Goal: Check status: Check status

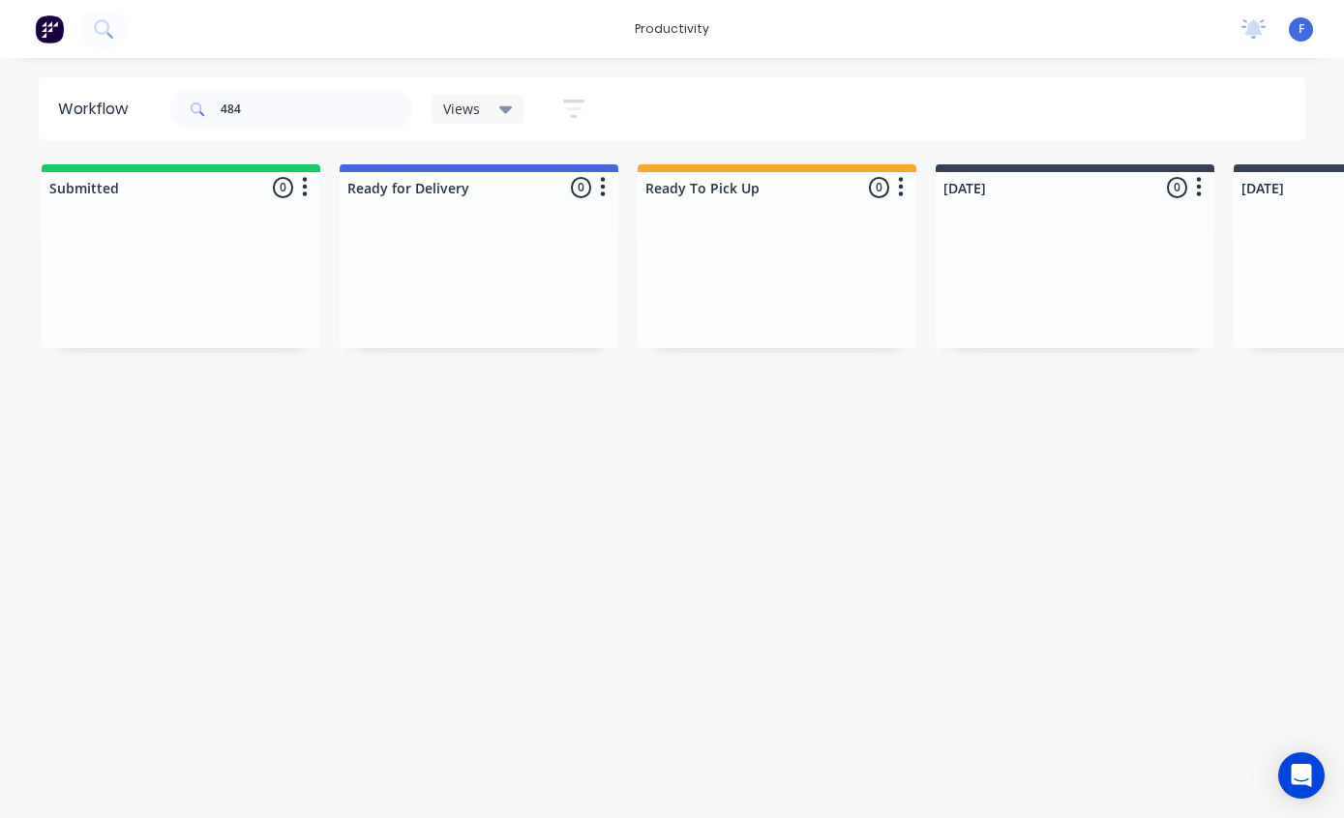
scroll to position [39, 809]
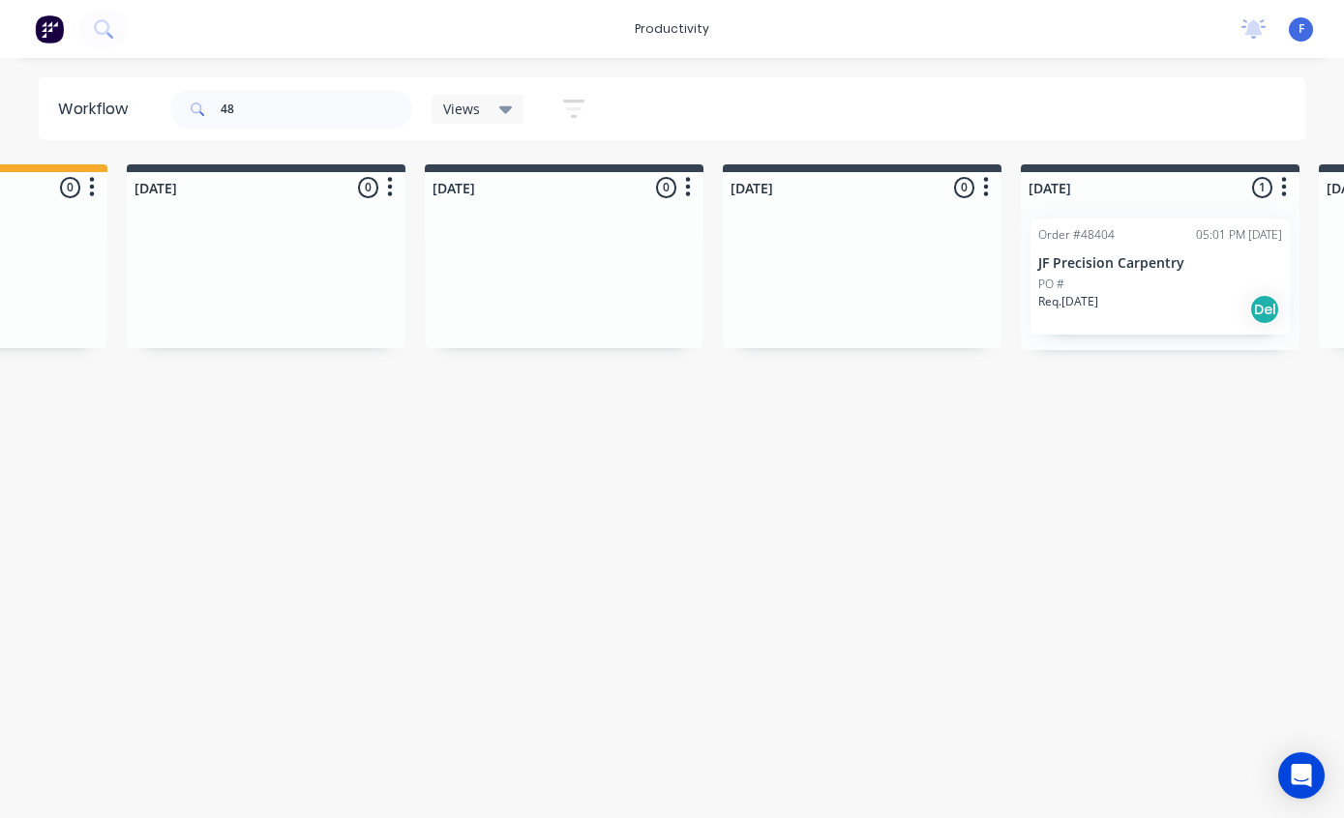
type input "4"
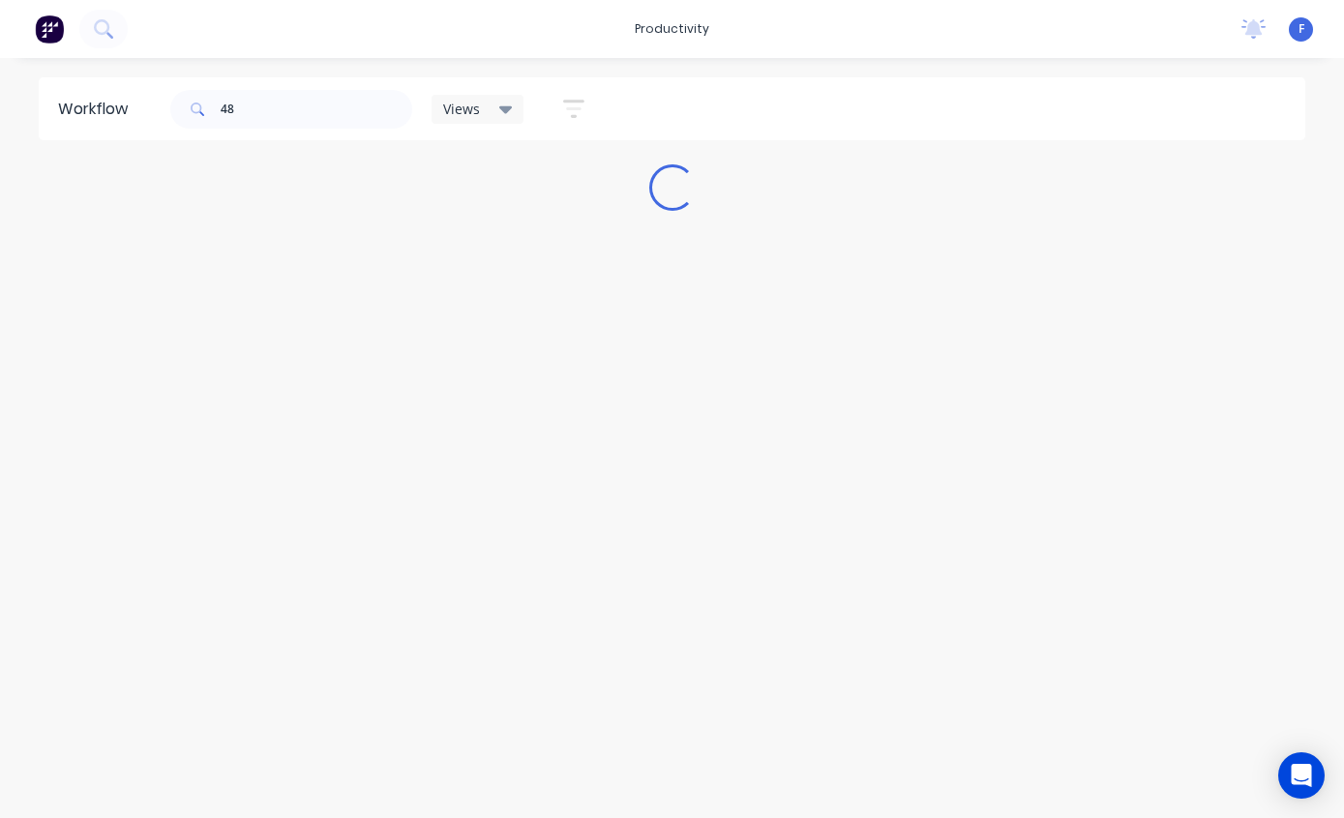
scroll to position [39, 0]
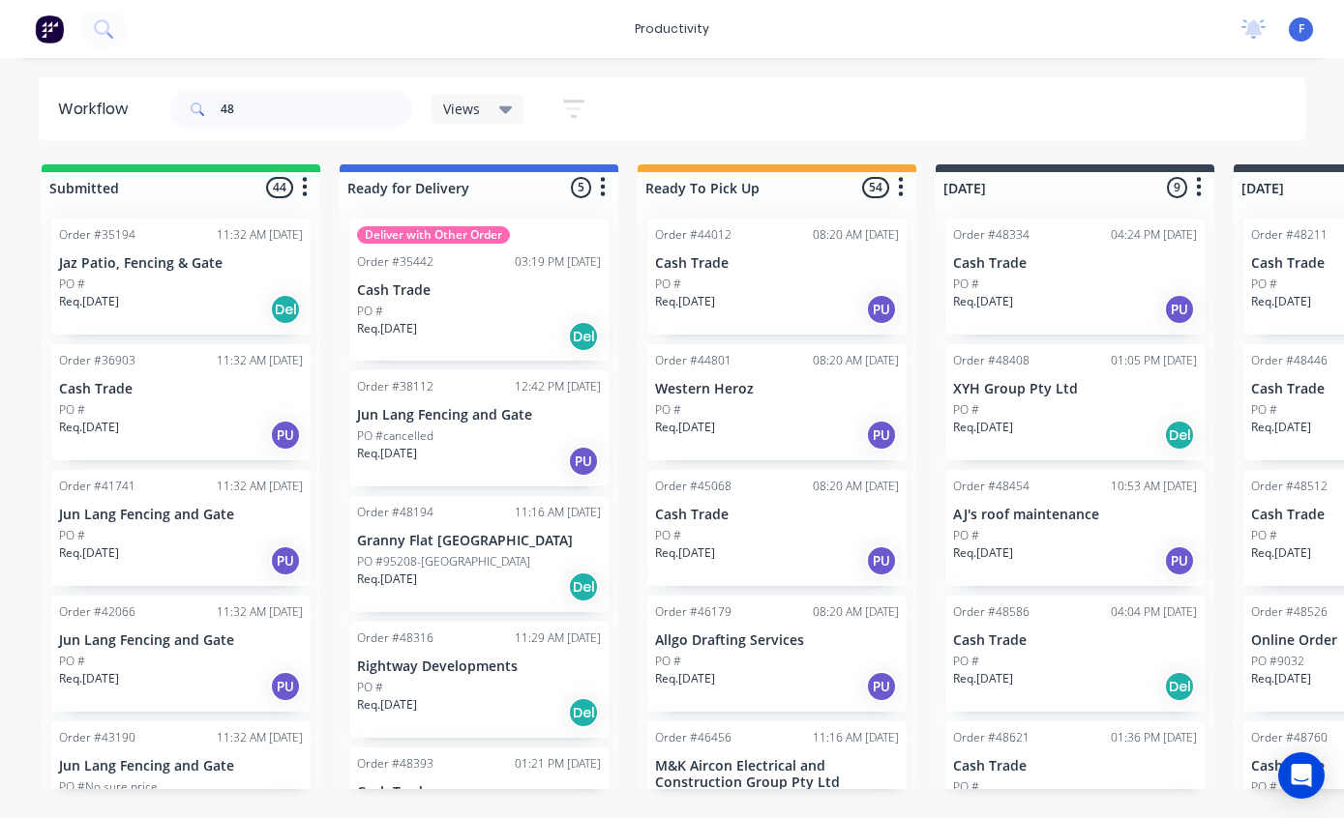
type input "4"
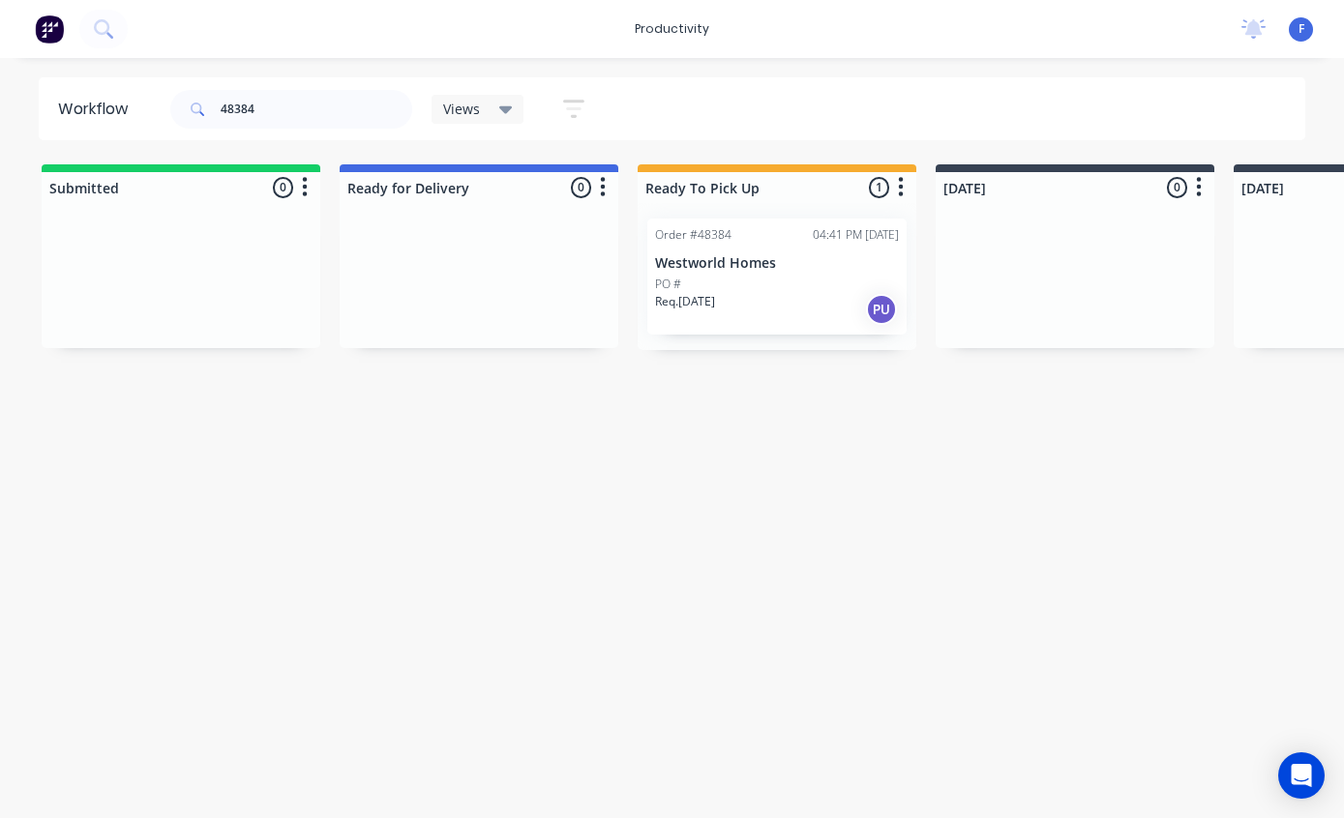
click at [744, 276] on div "PO #" at bounding box center [777, 284] width 244 height 17
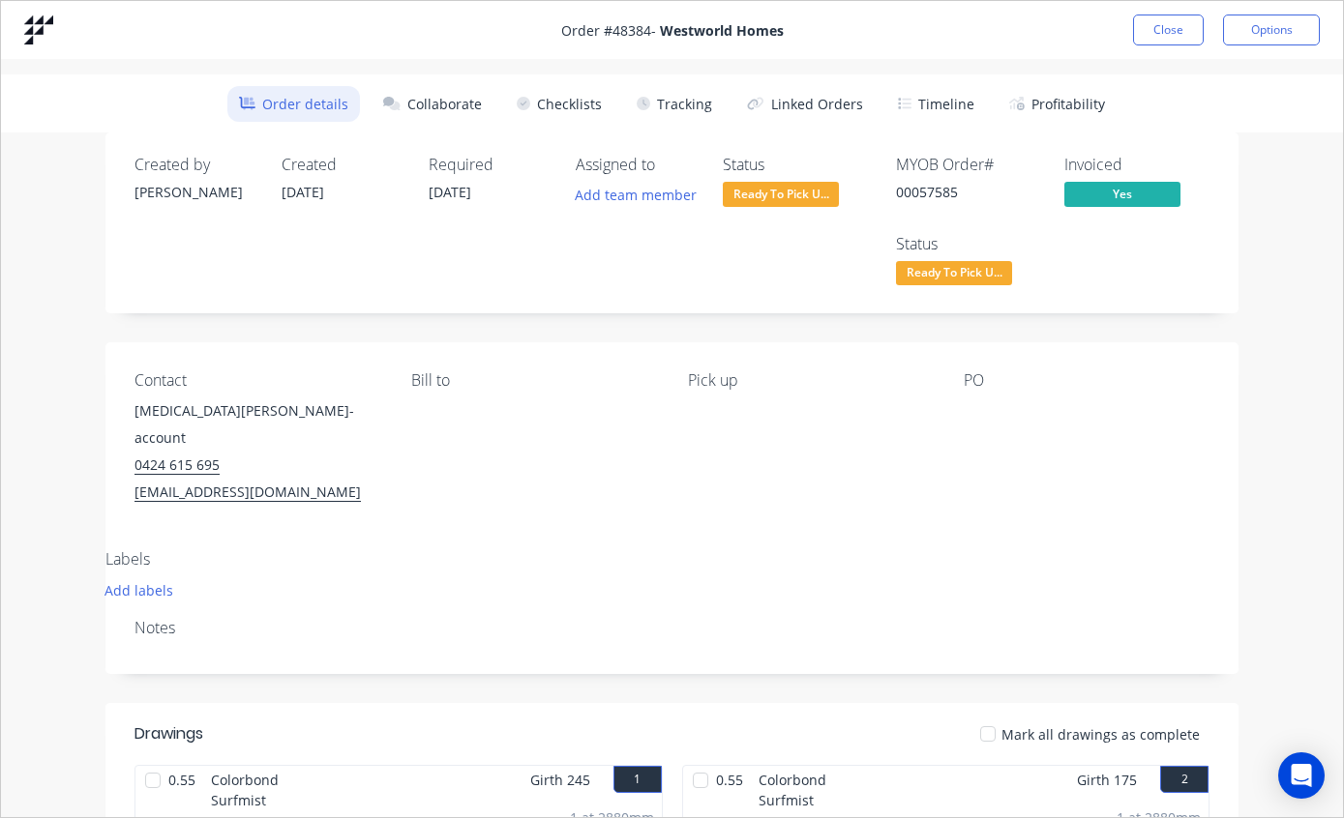
scroll to position [0, 0]
click at [690, 110] on button "Tracking" at bounding box center [674, 104] width 99 height 36
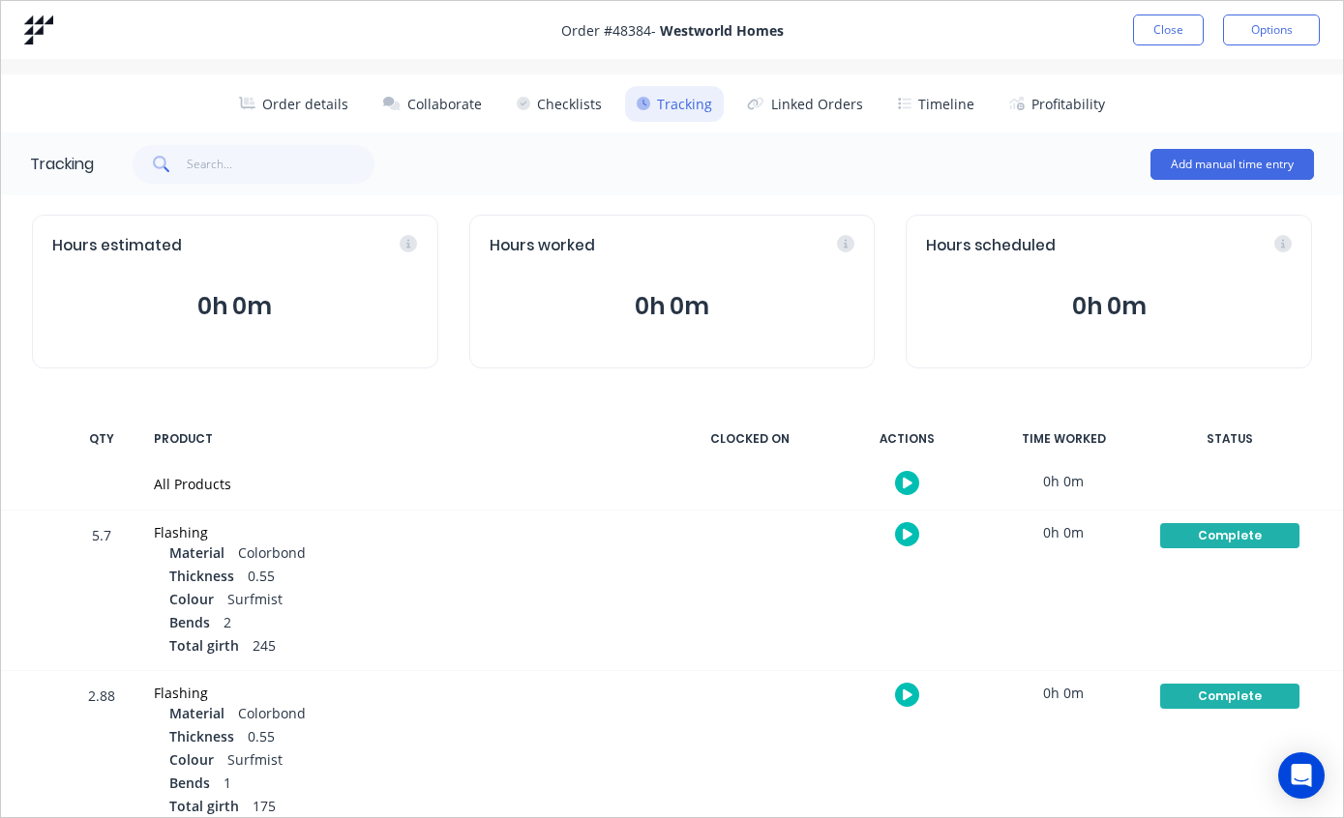
click at [306, 96] on button "Order details" at bounding box center [293, 104] width 133 height 36
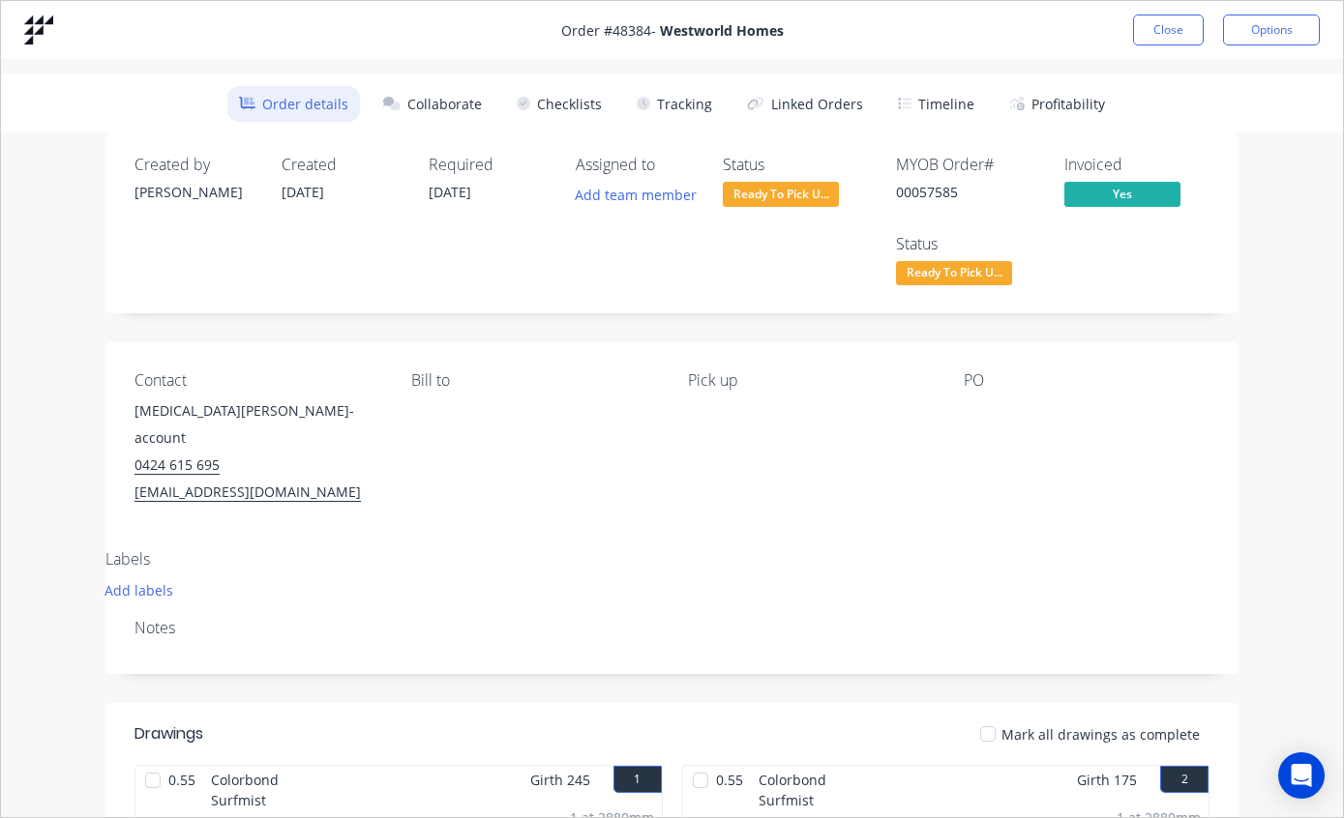
click at [1169, 30] on button "Close" at bounding box center [1168, 30] width 71 height 31
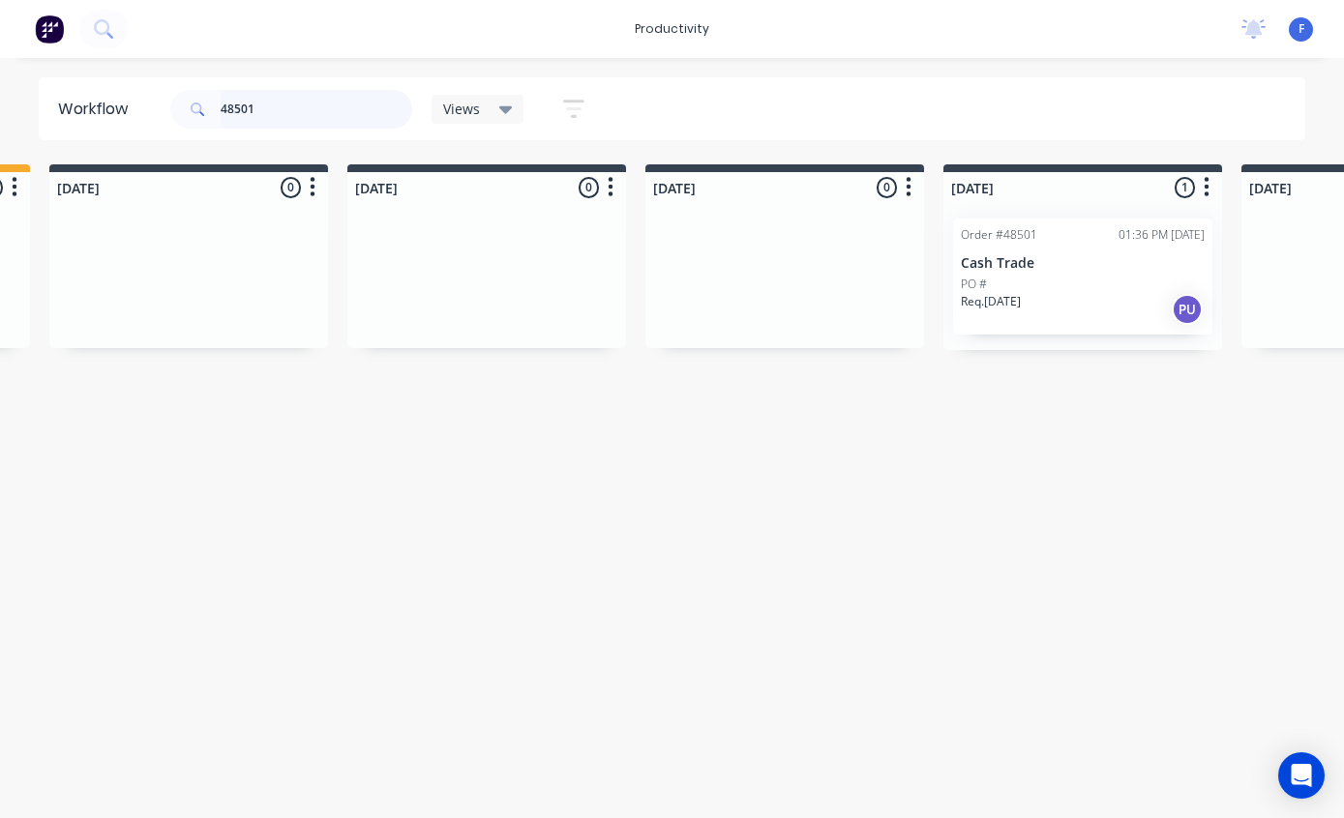
scroll to position [39, 970]
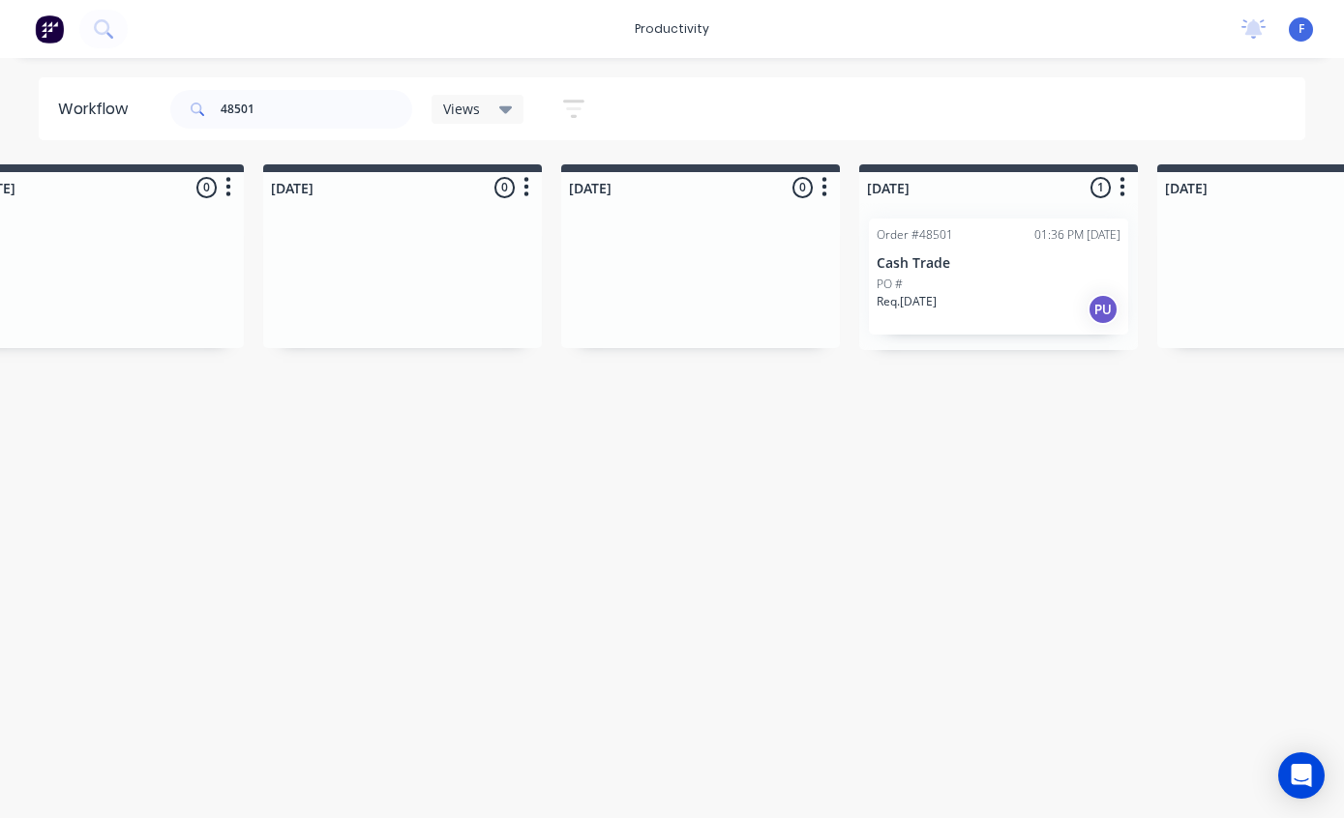
click at [971, 255] on p "Cash Trade" at bounding box center [998, 263] width 244 height 16
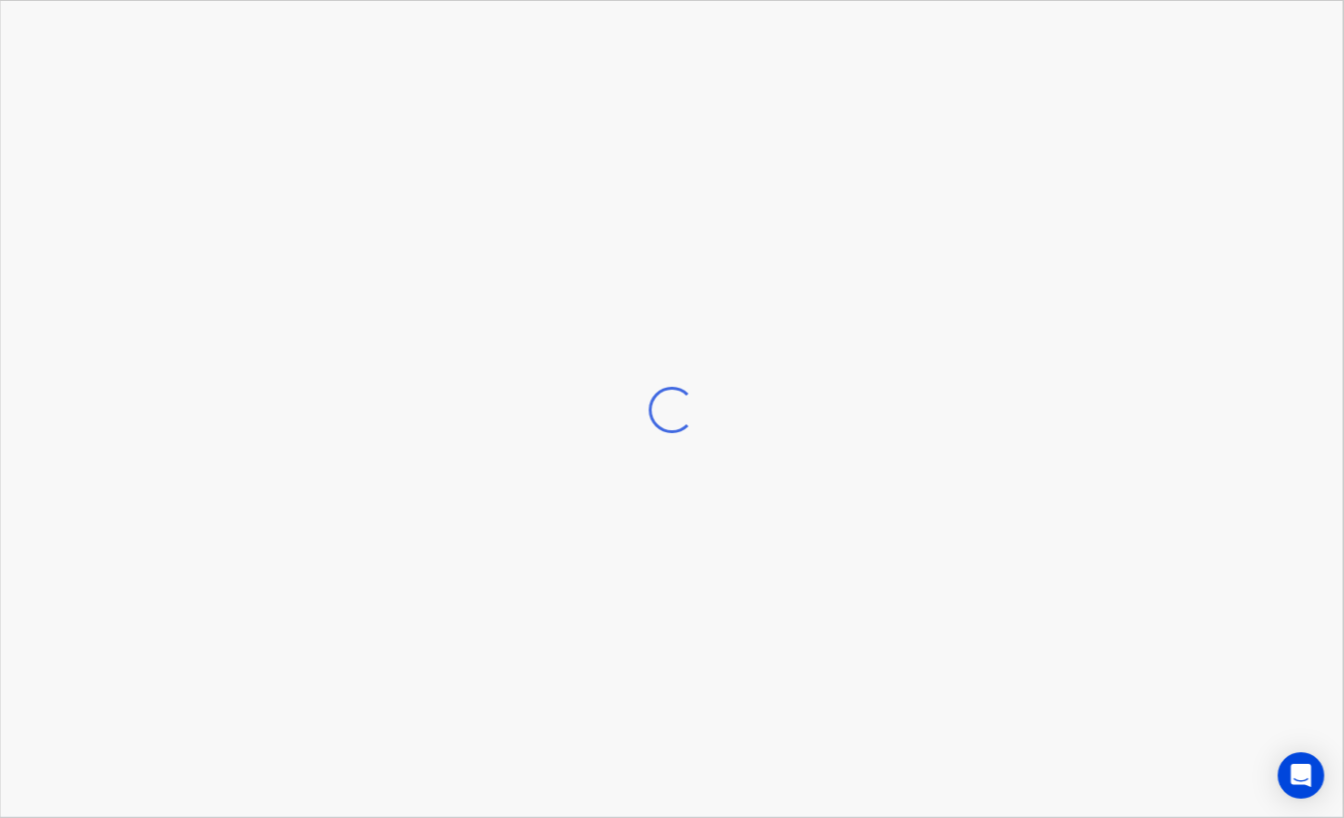
scroll to position [39, 971]
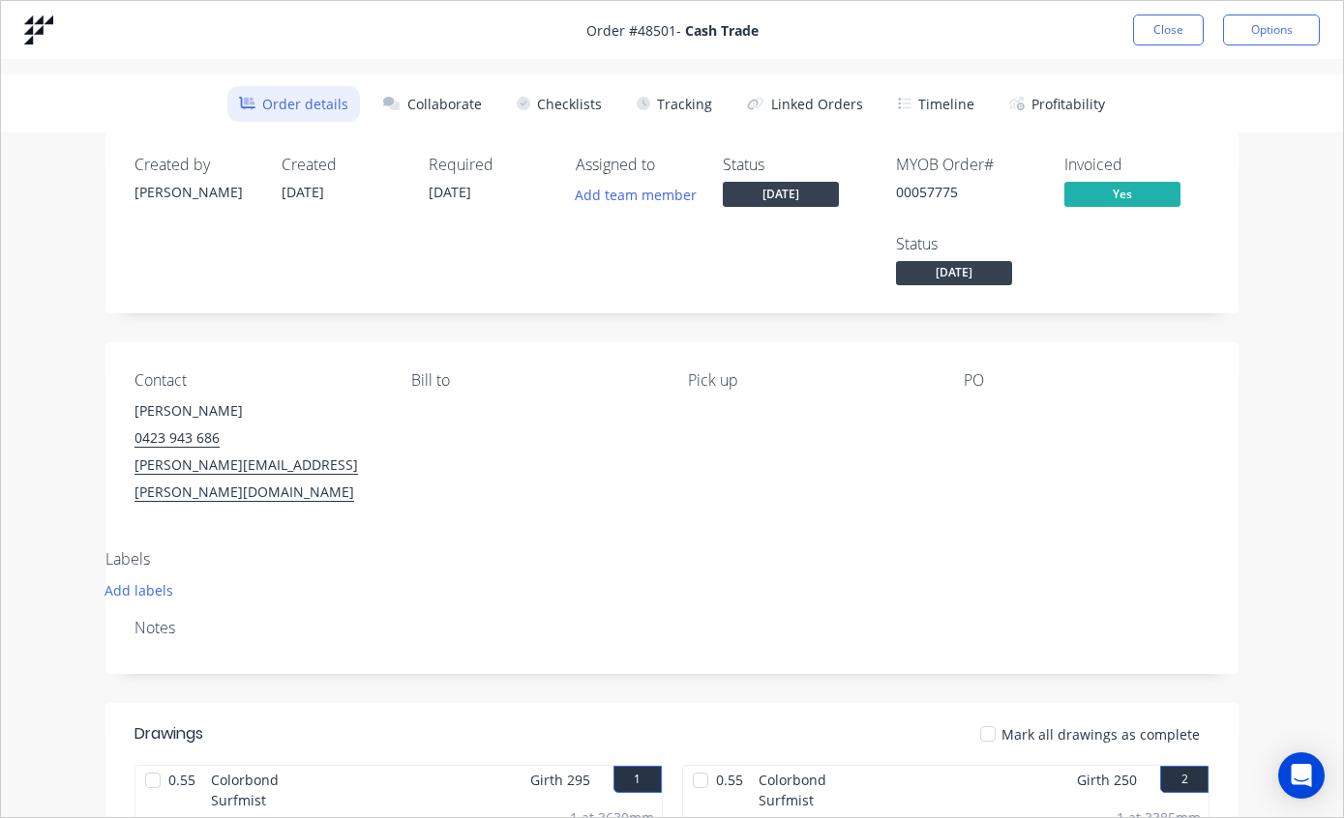
click at [668, 110] on button "Tracking" at bounding box center [674, 104] width 99 height 36
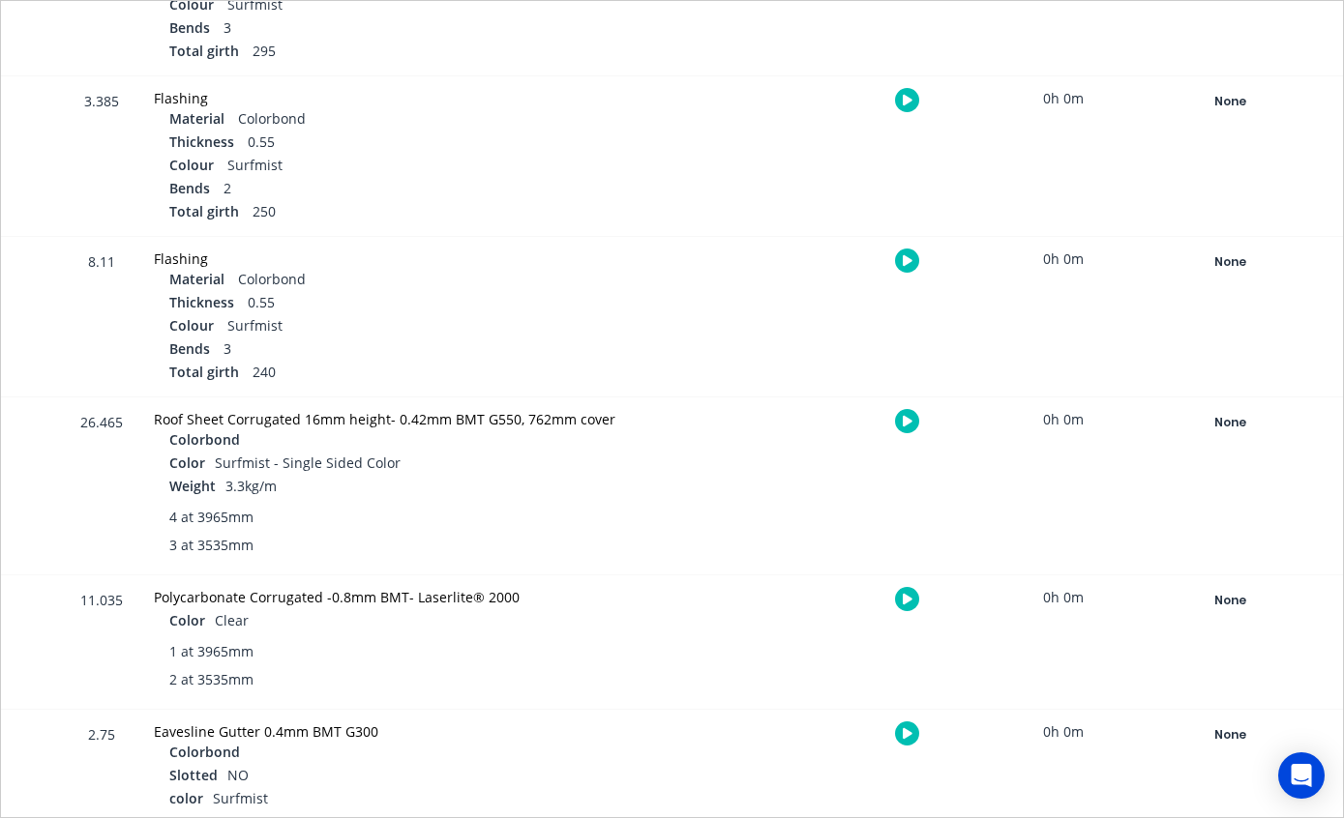
scroll to position [630, 0]
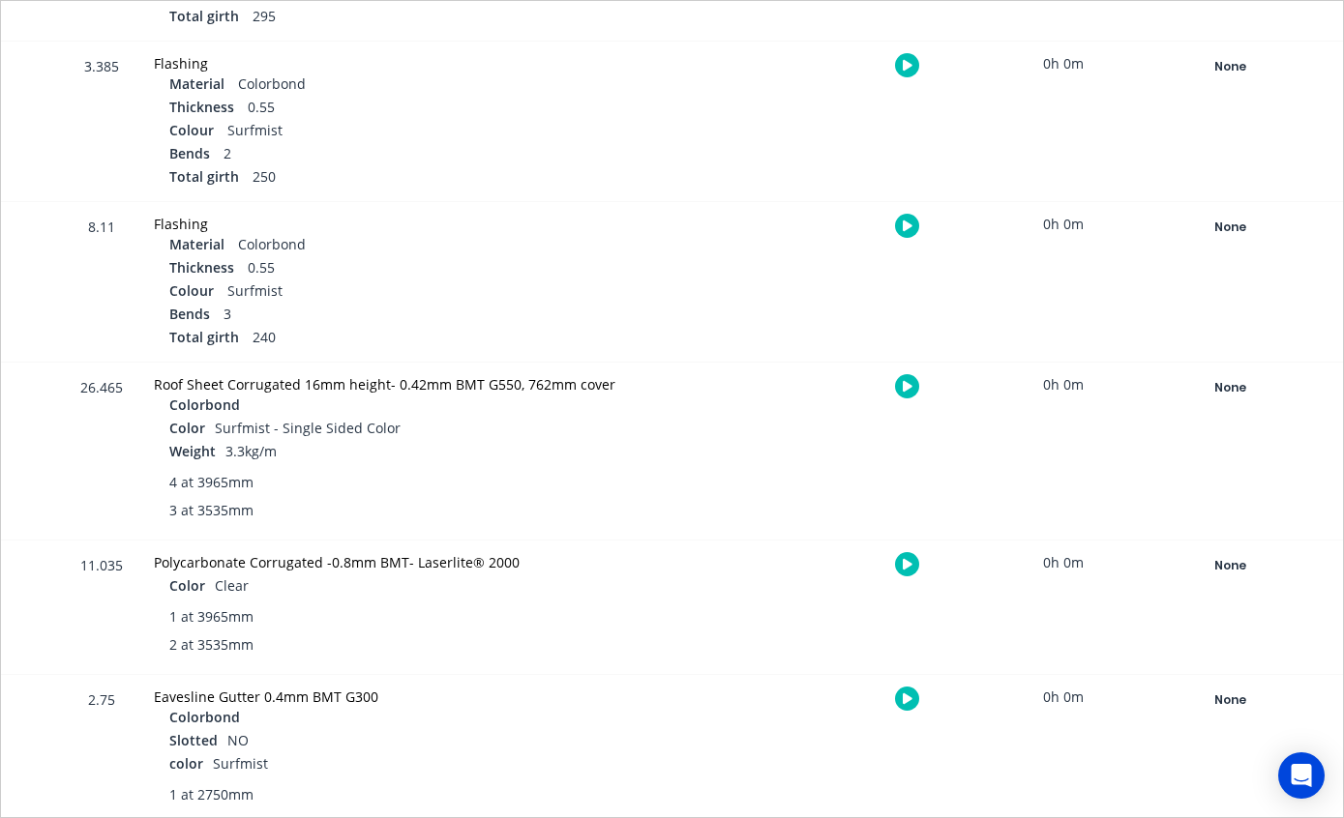
click at [1238, 389] on div "None" at bounding box center [1229, 387] width 139 height 25
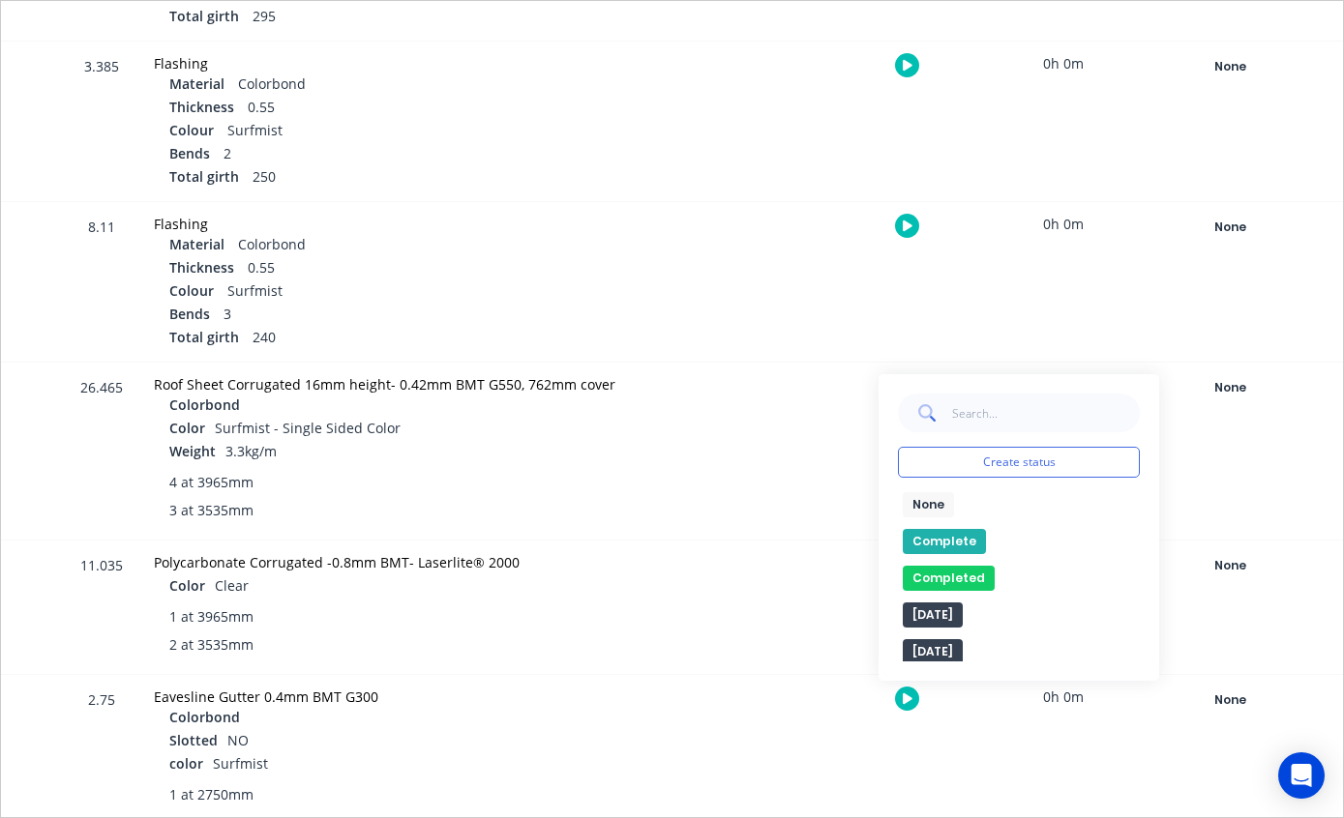
click at [946, 542] on button "Complete" at bounding box center [943, 541] width 83 height 25
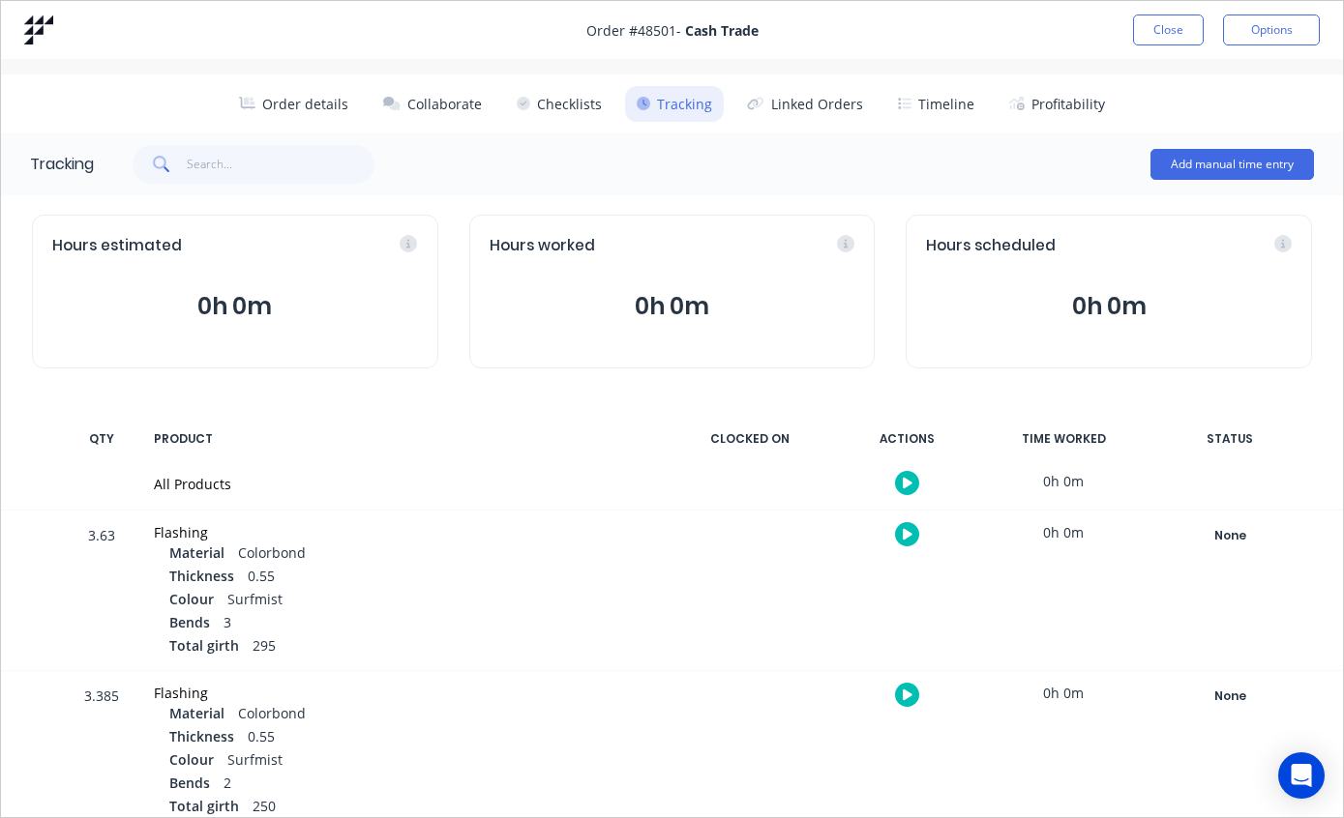
scroll to position [0, 0]
click at [1171, 28] on button "Close" at bounding box center [1168, 30] width 71 height 31
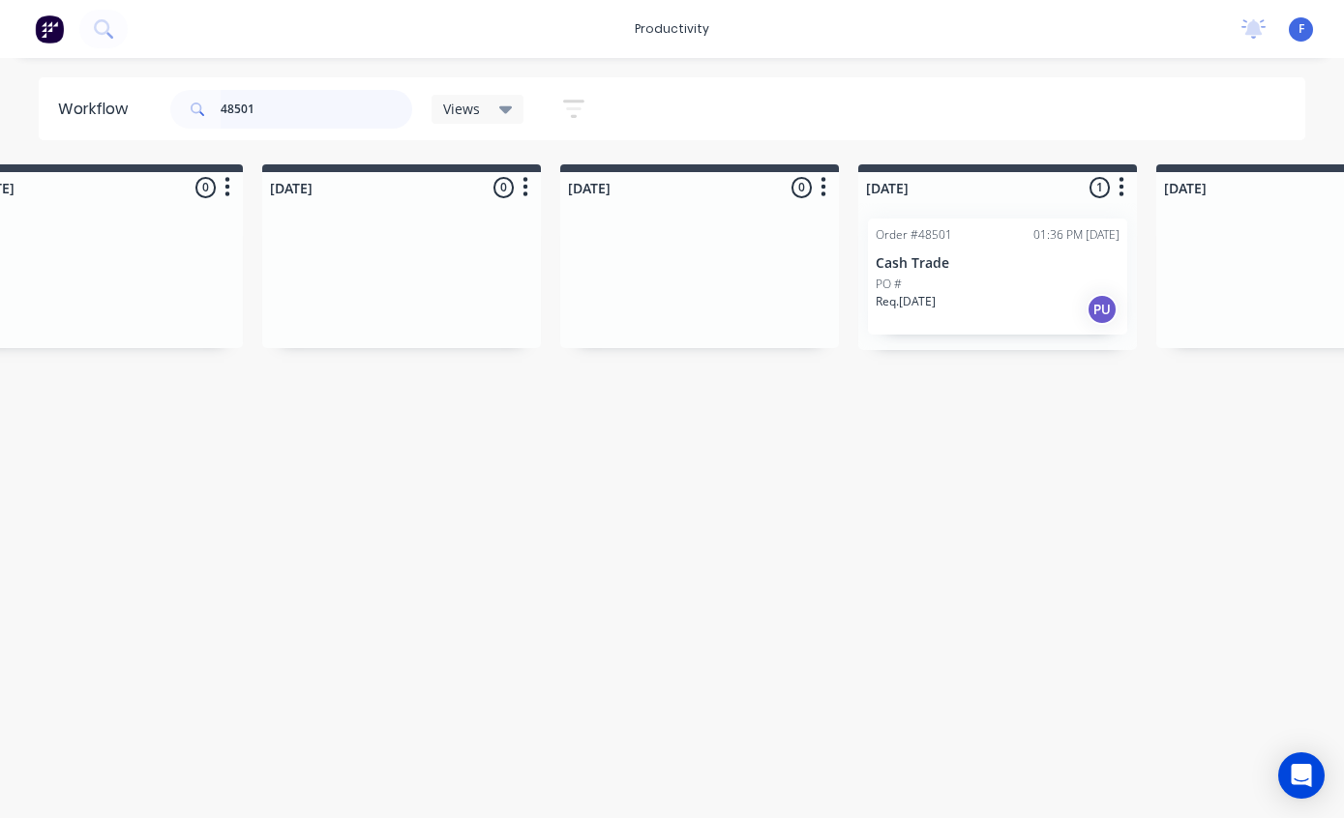
scroll to position [39, 970]
click at [349, 117] on input "48501" at bounding box center [317, 109] width 192 height 39
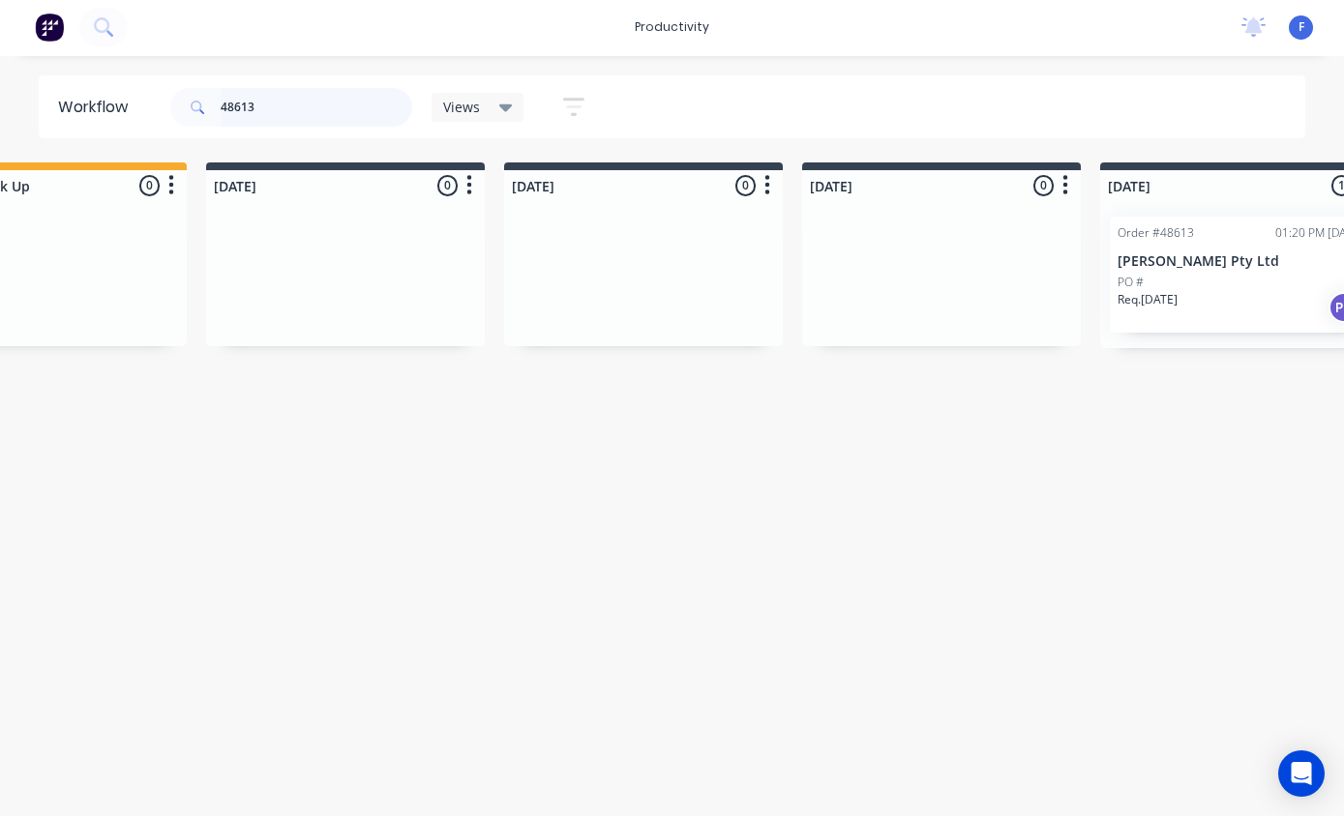
scroll to position [39, 761]
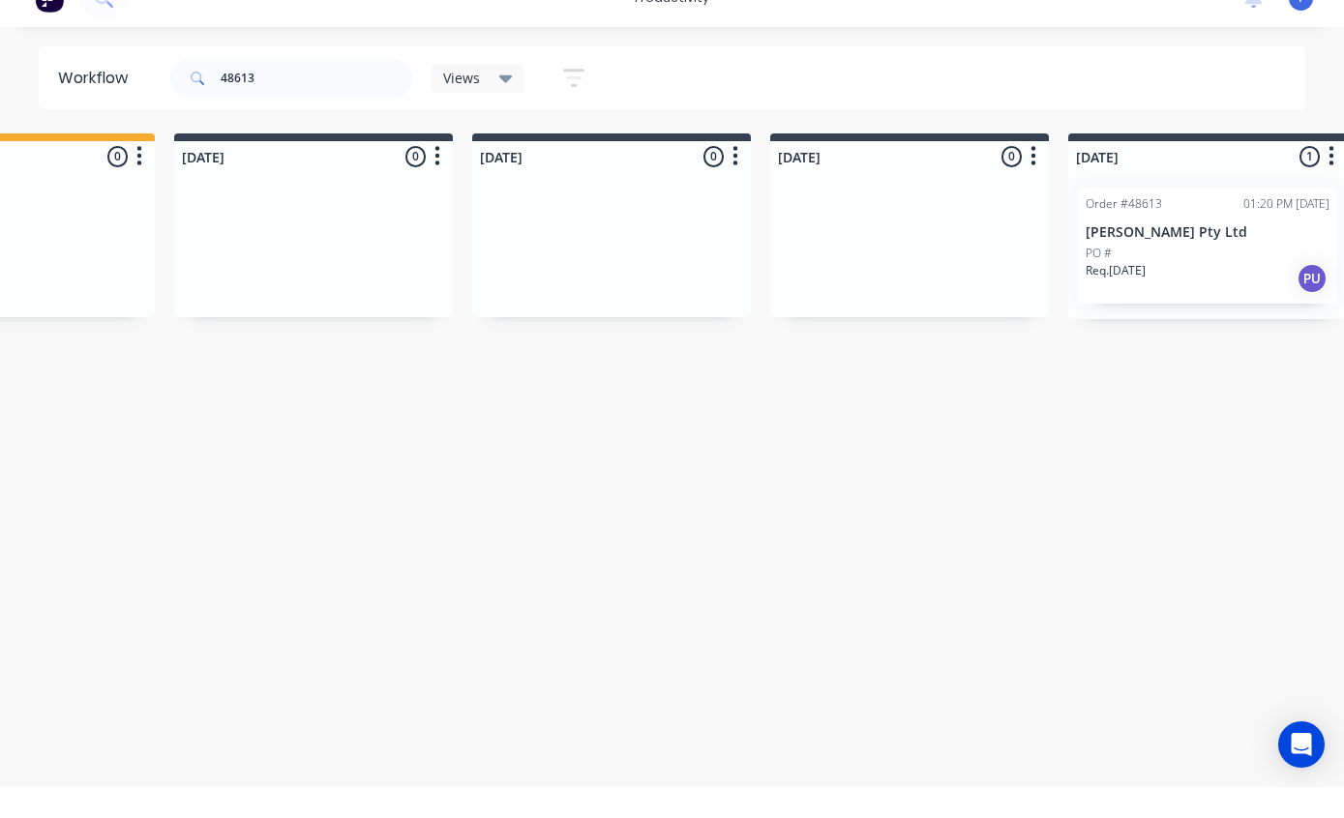
click at [1177, 255] on p "[PERSON_NAME] Pty Ltd" at bounding box center [1207, 263] width 244 height 16
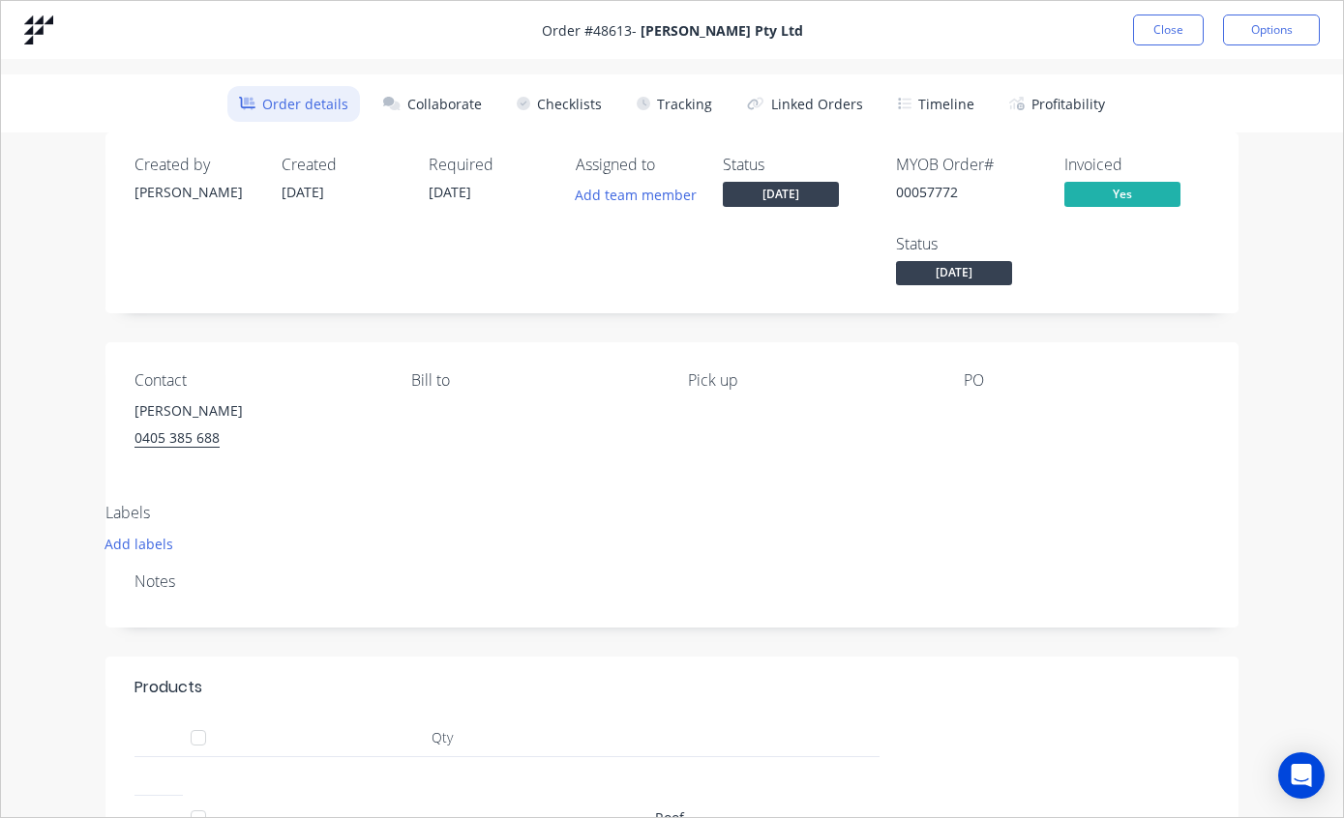
click at [687, 90] on button "Tracking" at bounding box center [674, 104] width 99 height 36
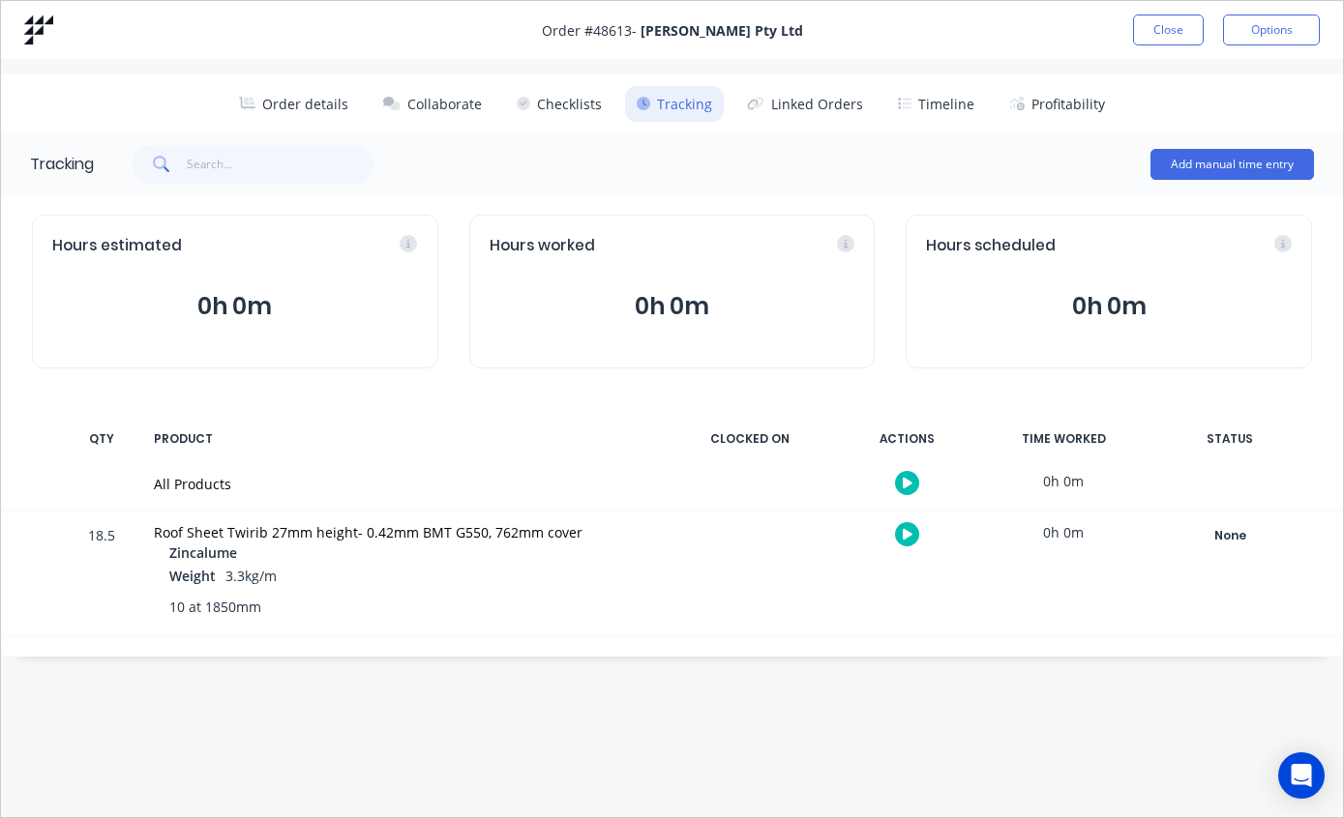
click at [1227, 525] on div "None" at bounding box center [1229, 535] width 139 height 25
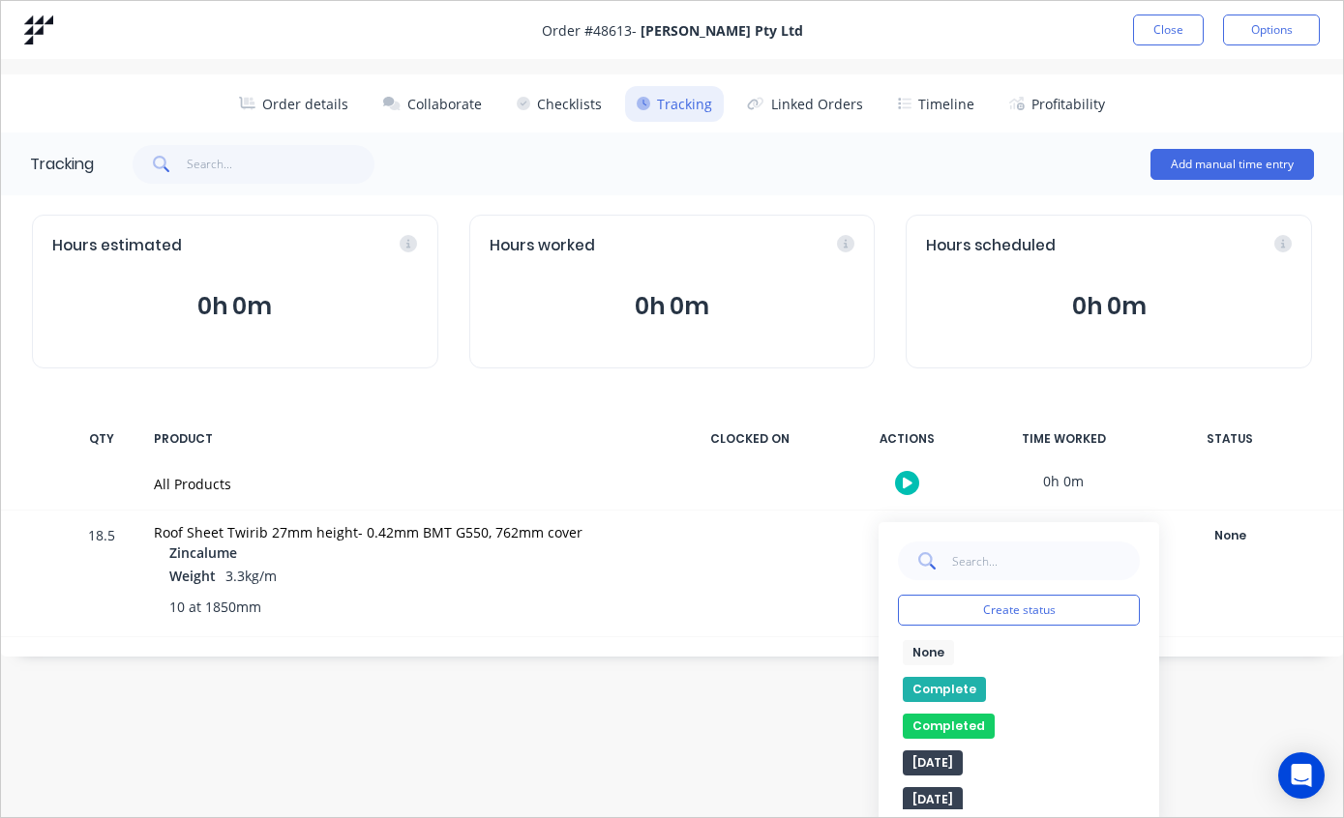
click at [948, 681] on button "Complete" at bounding box center [943, 689] width 83 height 25
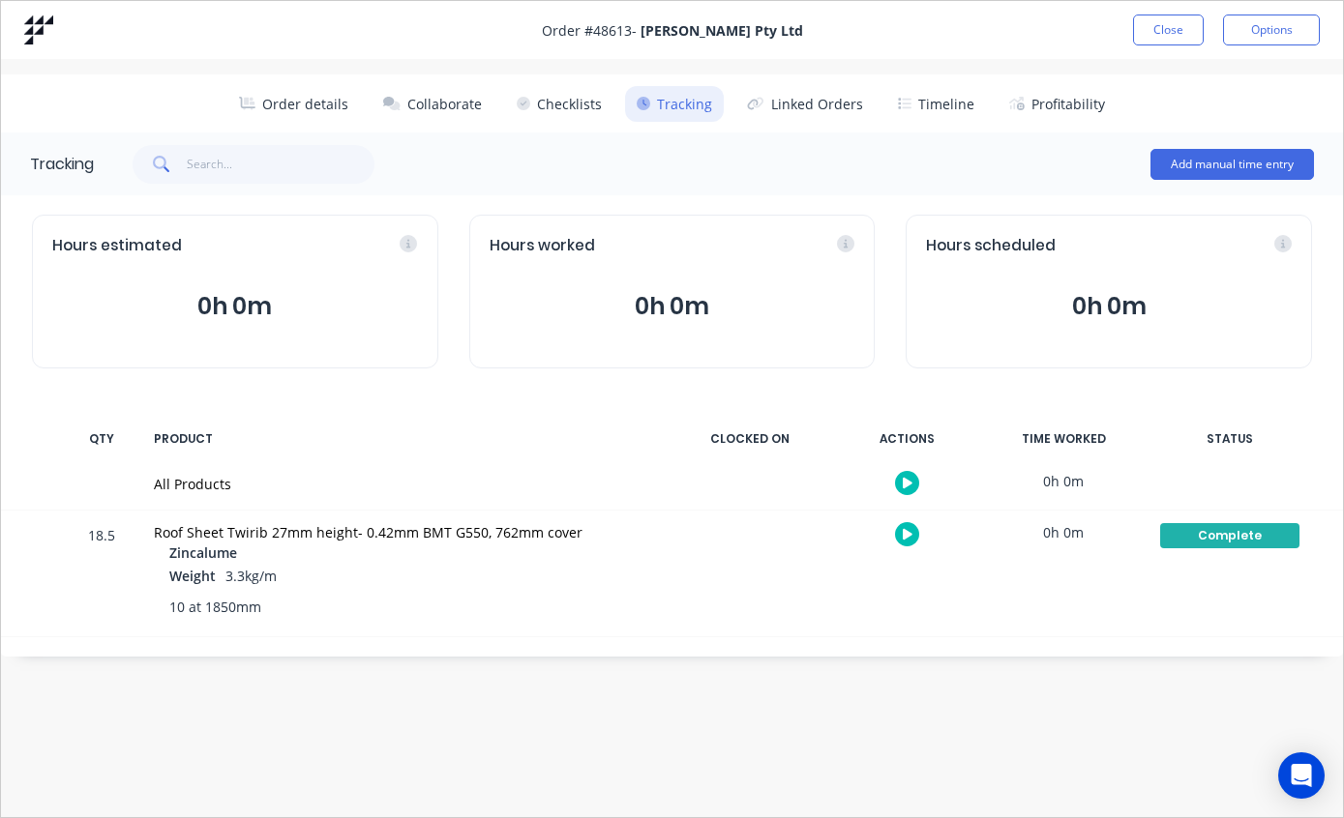
click at [1157, 27] on button "Close" at bounding box center [1168, 30] width 71 height 31
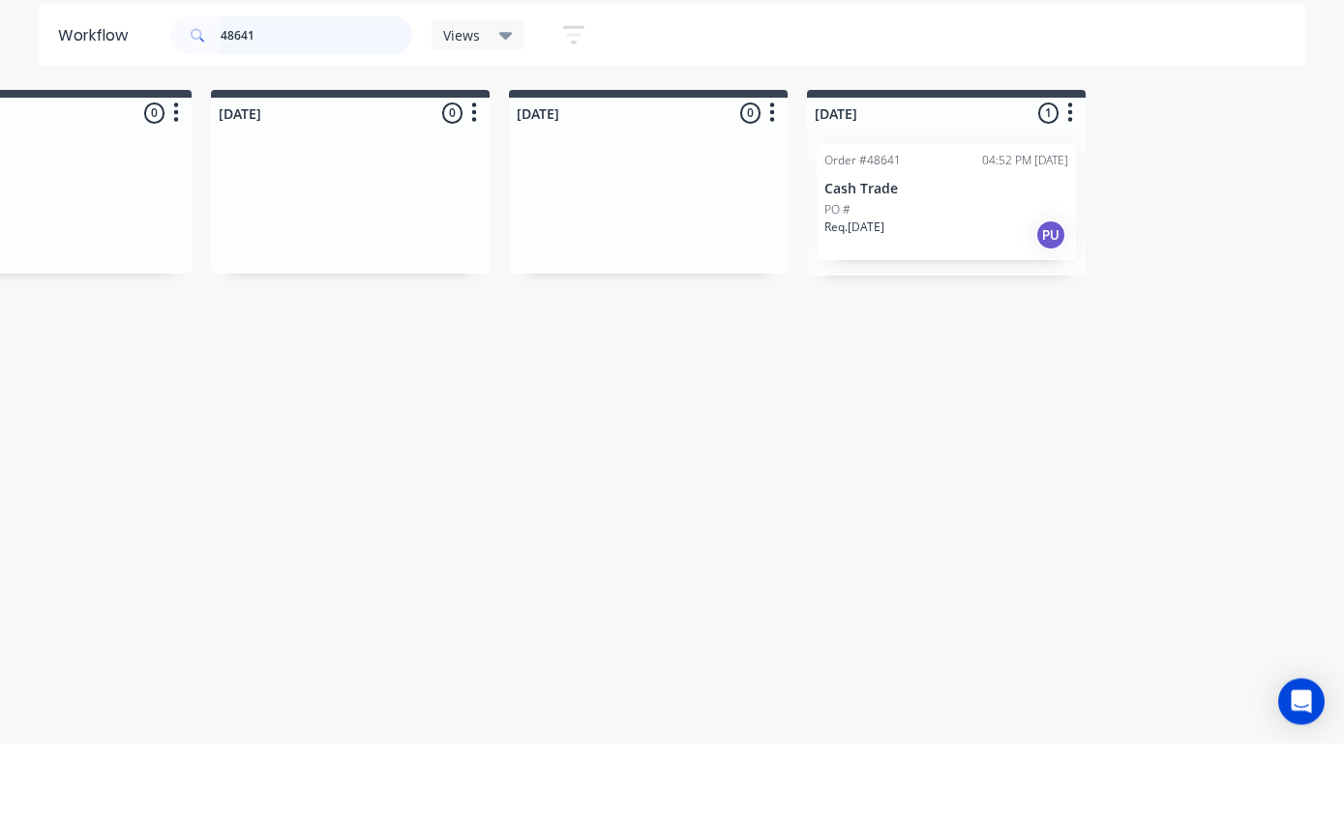
scroll to position [39, 1318]
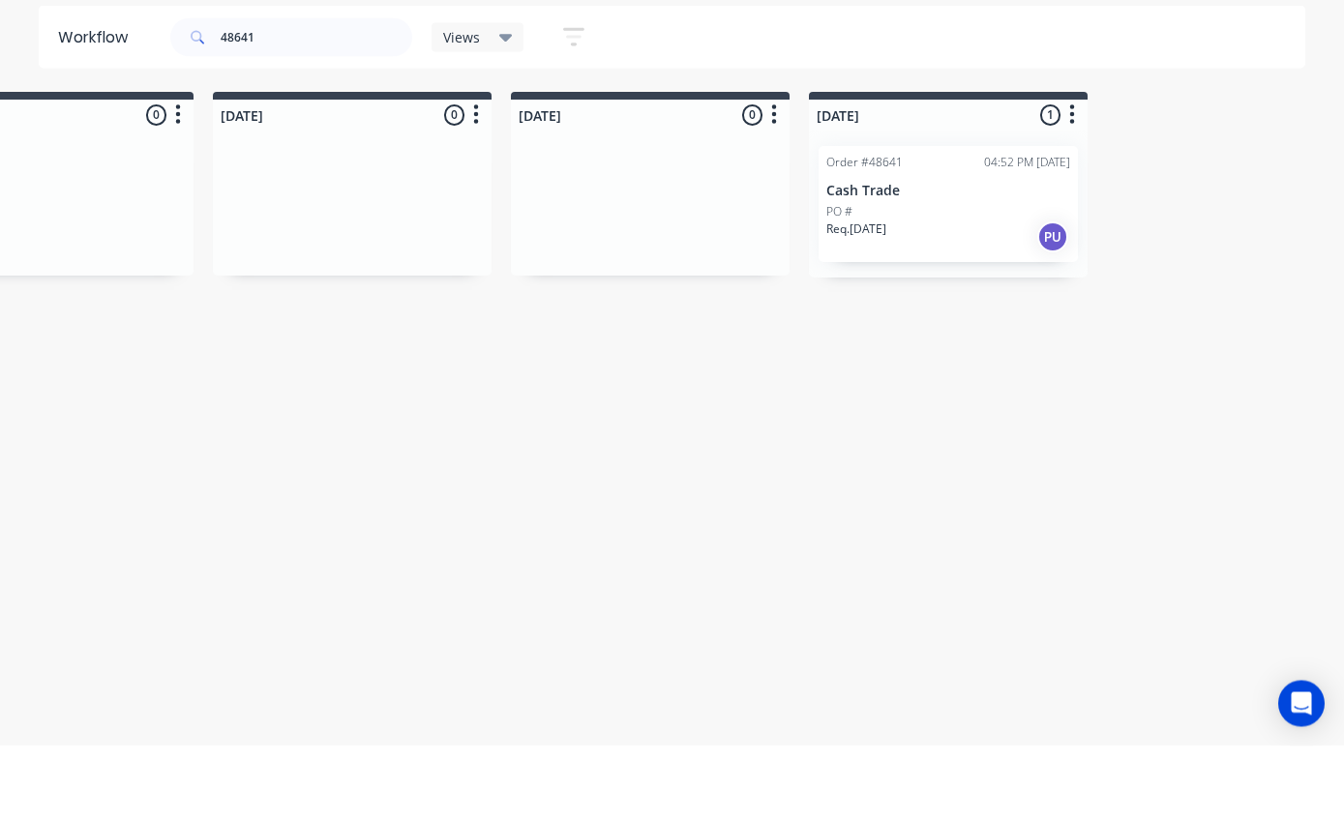
click at [941, 255] on p "Cash Trade" at bounding box center [948, 263] width 244 height 16
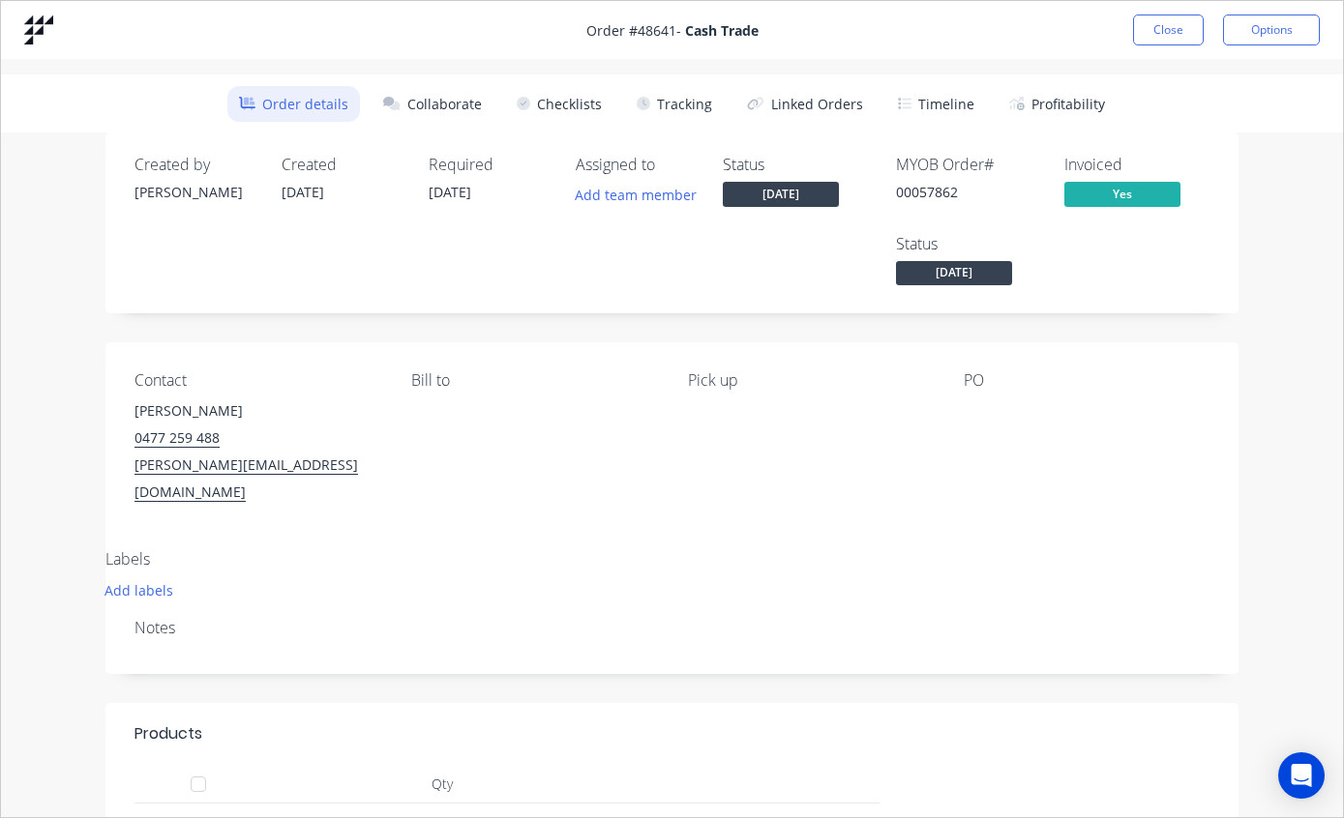
click at [672, 97] on button "Tracking" at bounding box center [674, 104] width 99 height 36
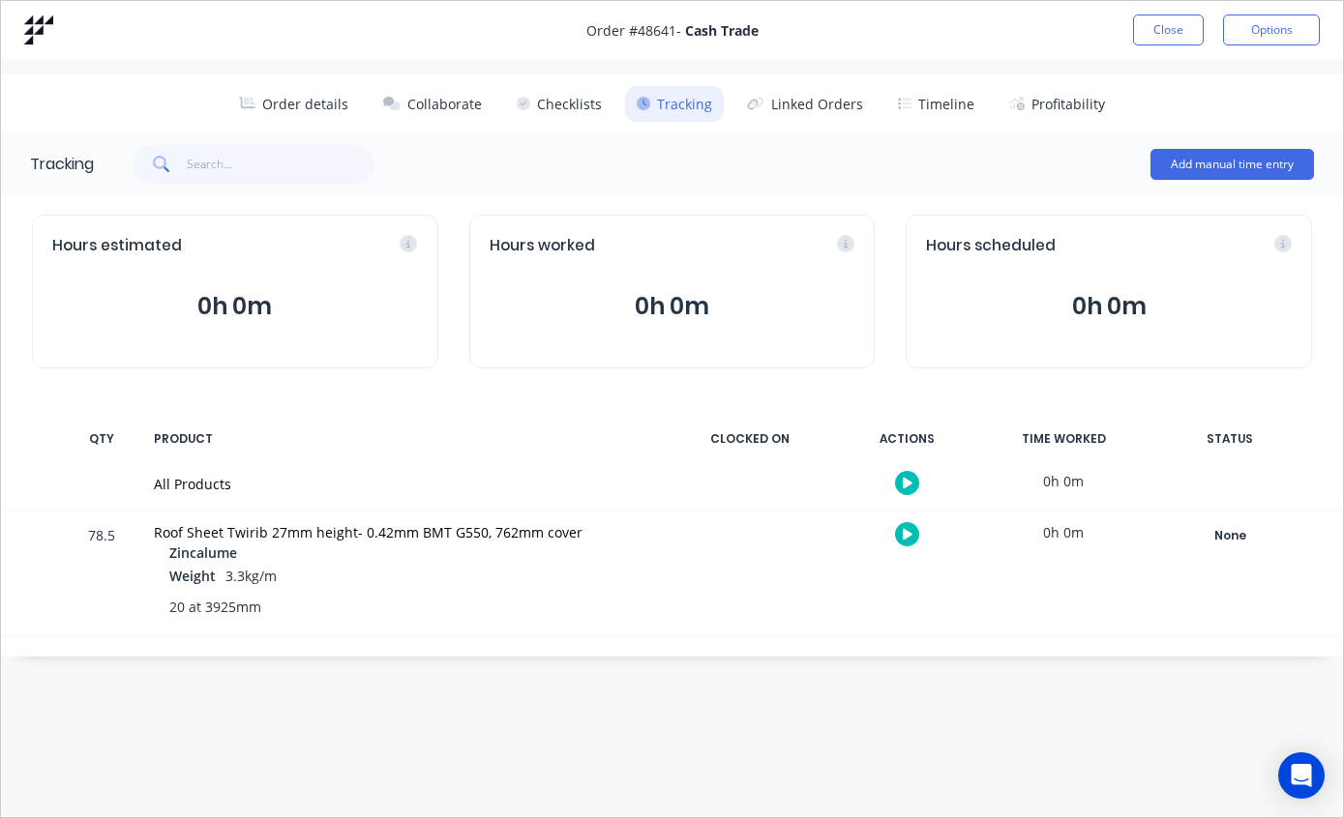
click at [1239, 523] on div "None" at bounding box center [1229, 535] width 139 height 25
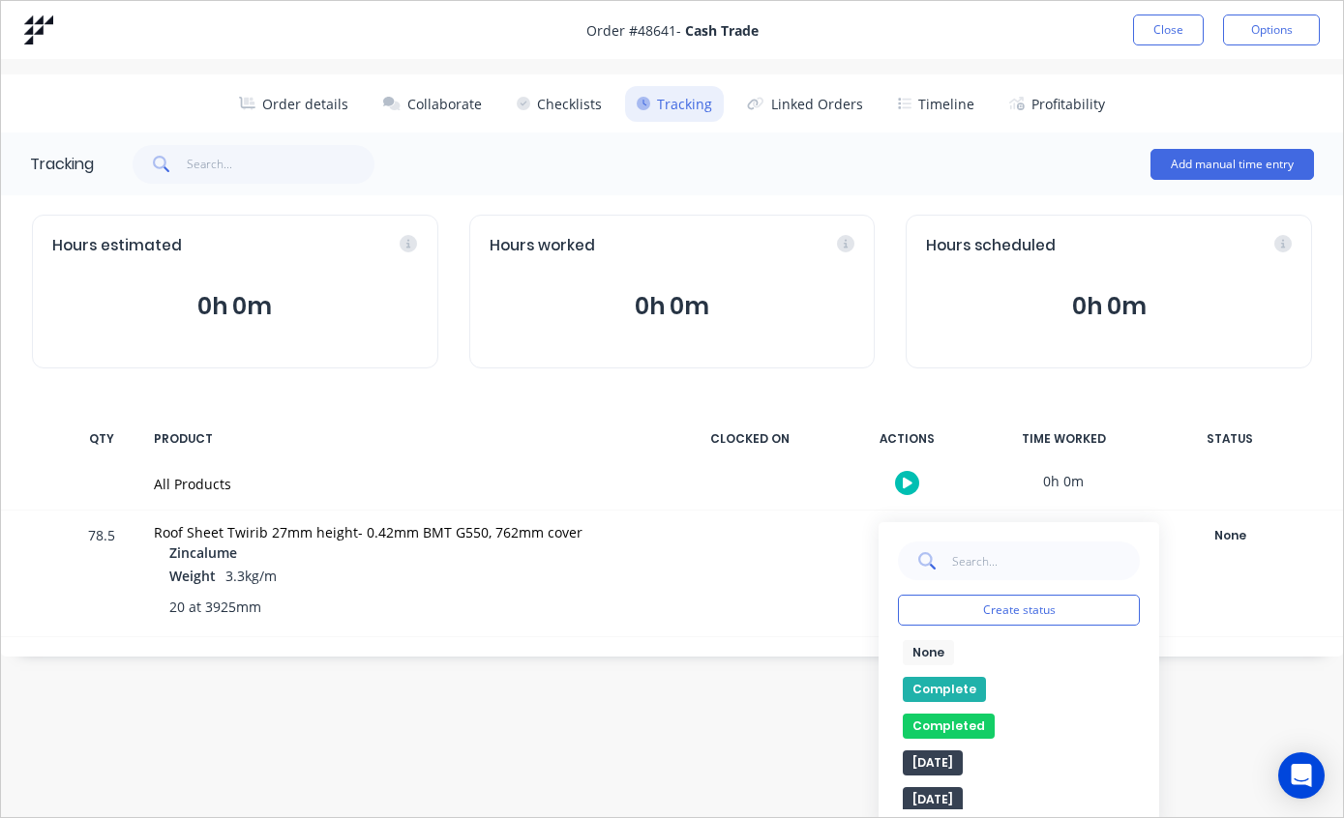
click at [950, 682] on button "Complete" at bounding box center [943, 689] width 83 height 25
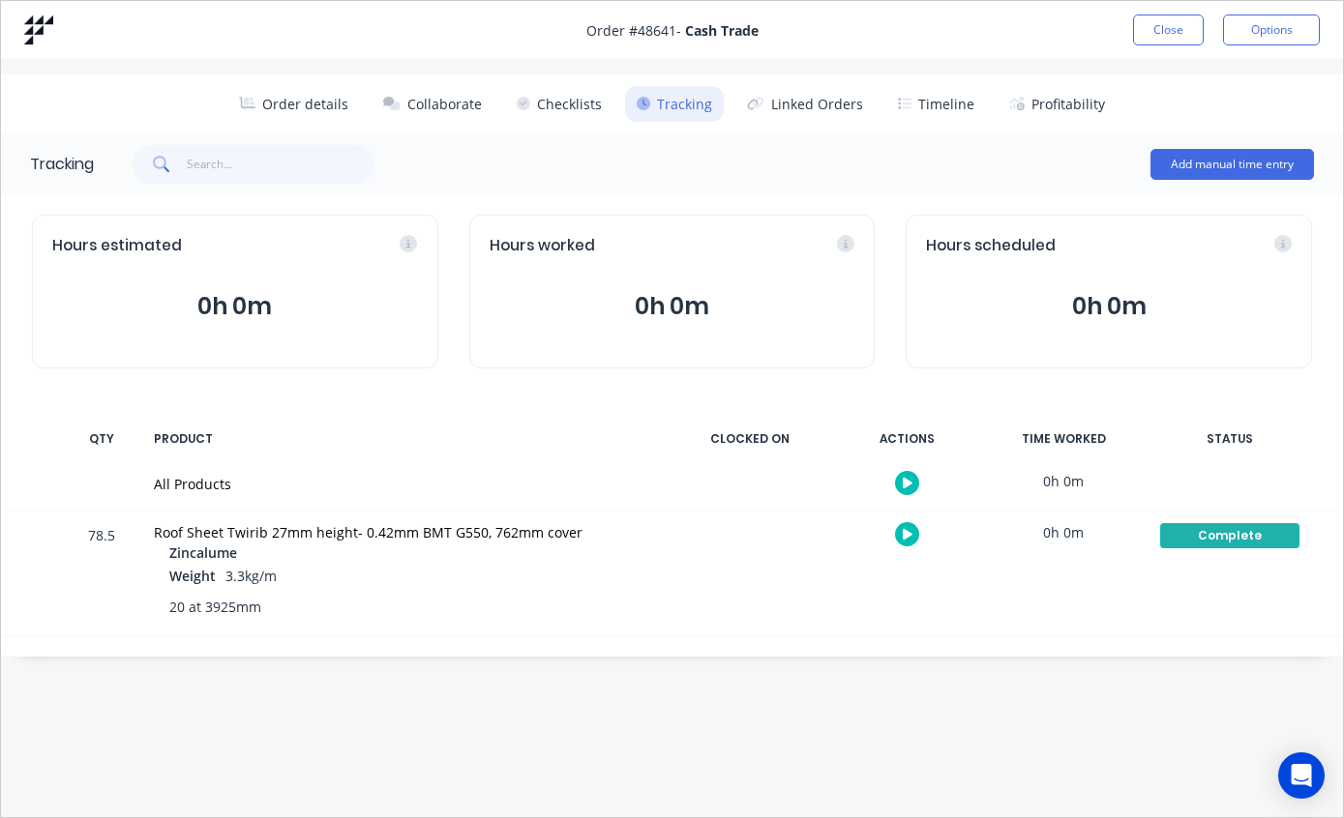
click at [1160, 25] on button "Close" at bounding box center [1168, 30] width 71 height 31
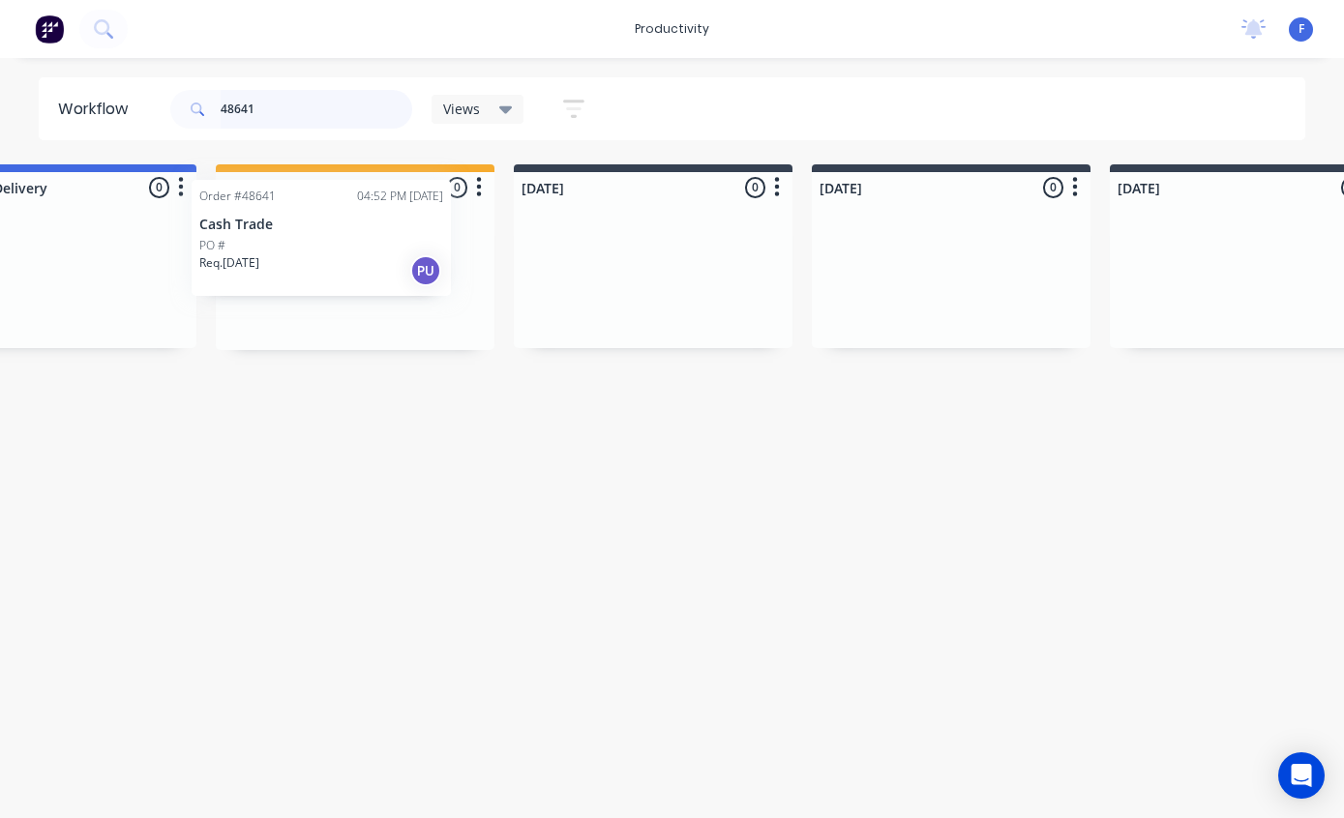
scroll to position [39, 419]
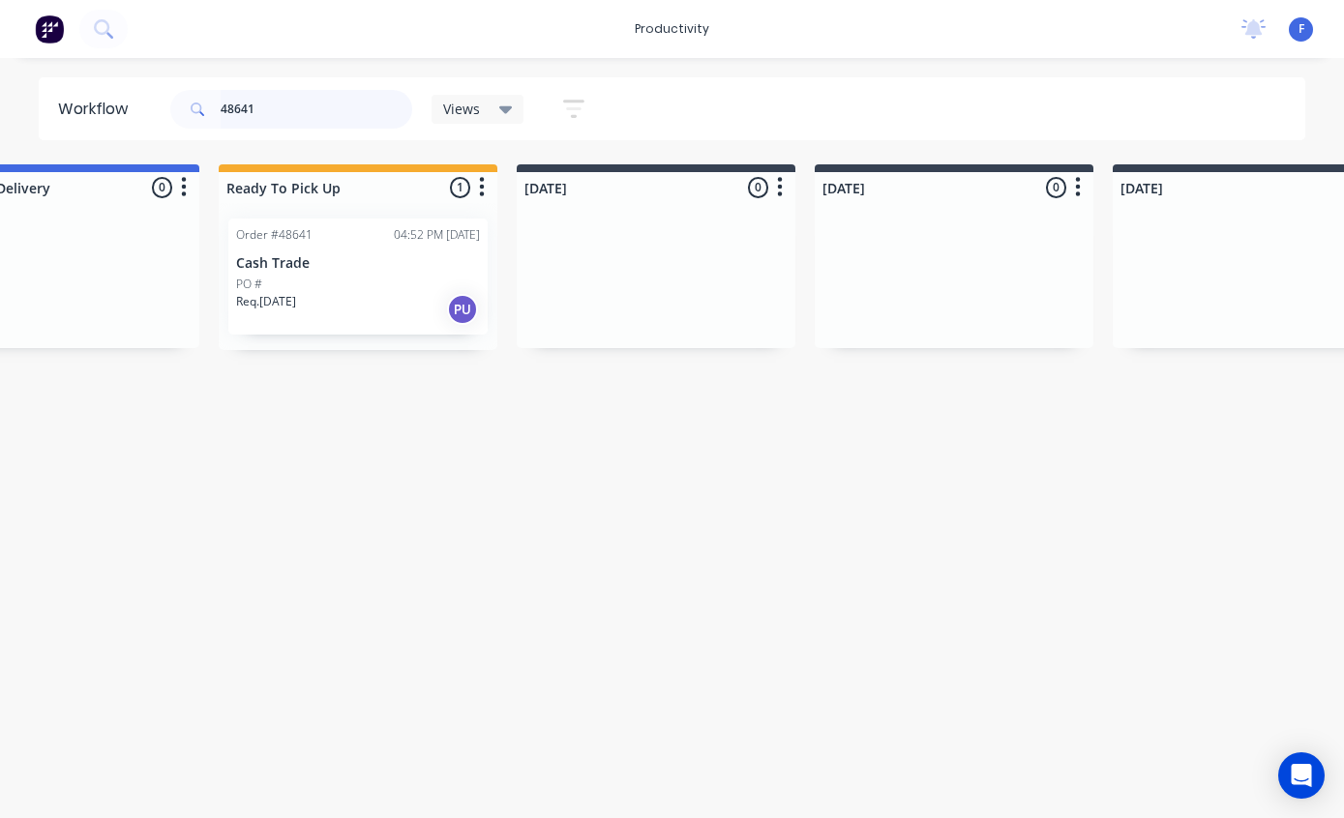
click at [344, 115] on input "48641" at bounding box center [317, 109] width 192 height 39
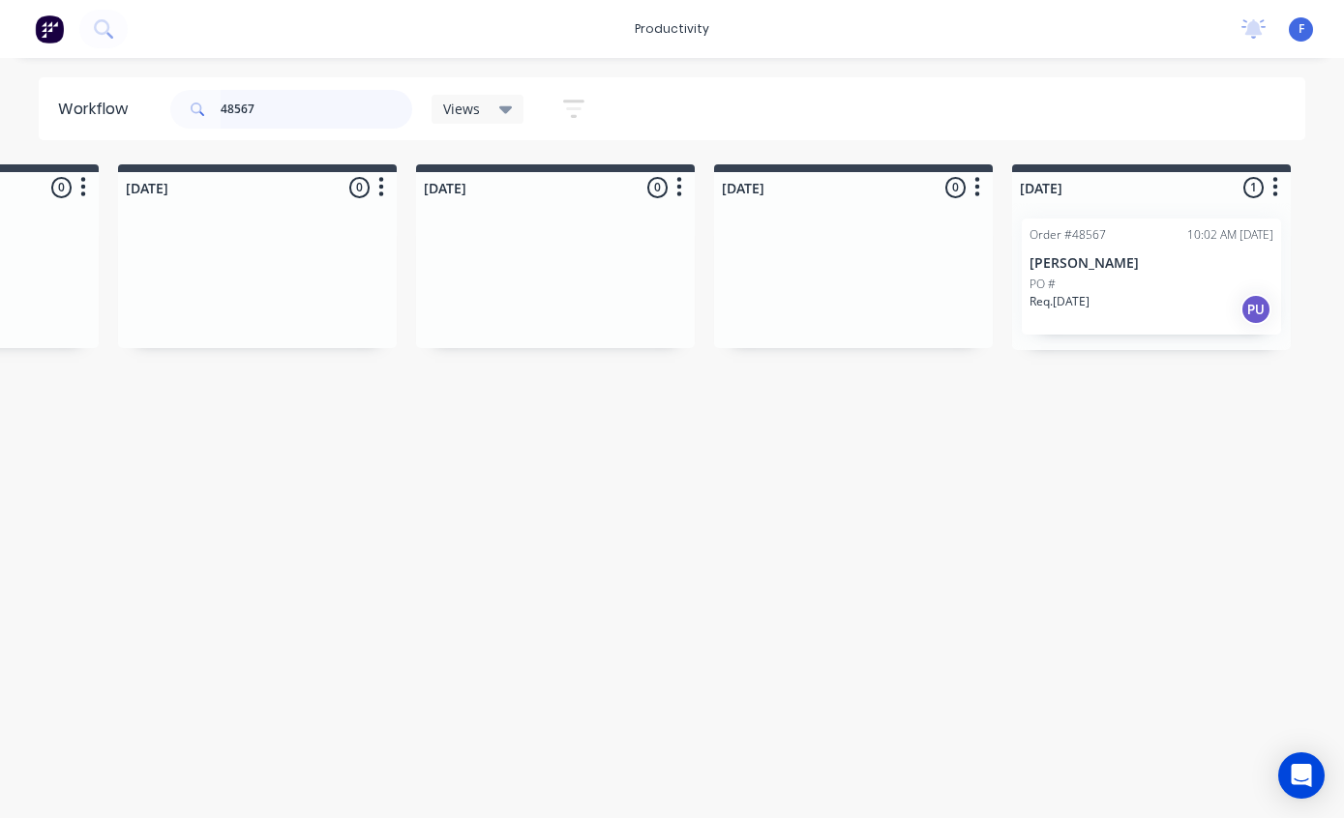
scroll to position [39, 1181]
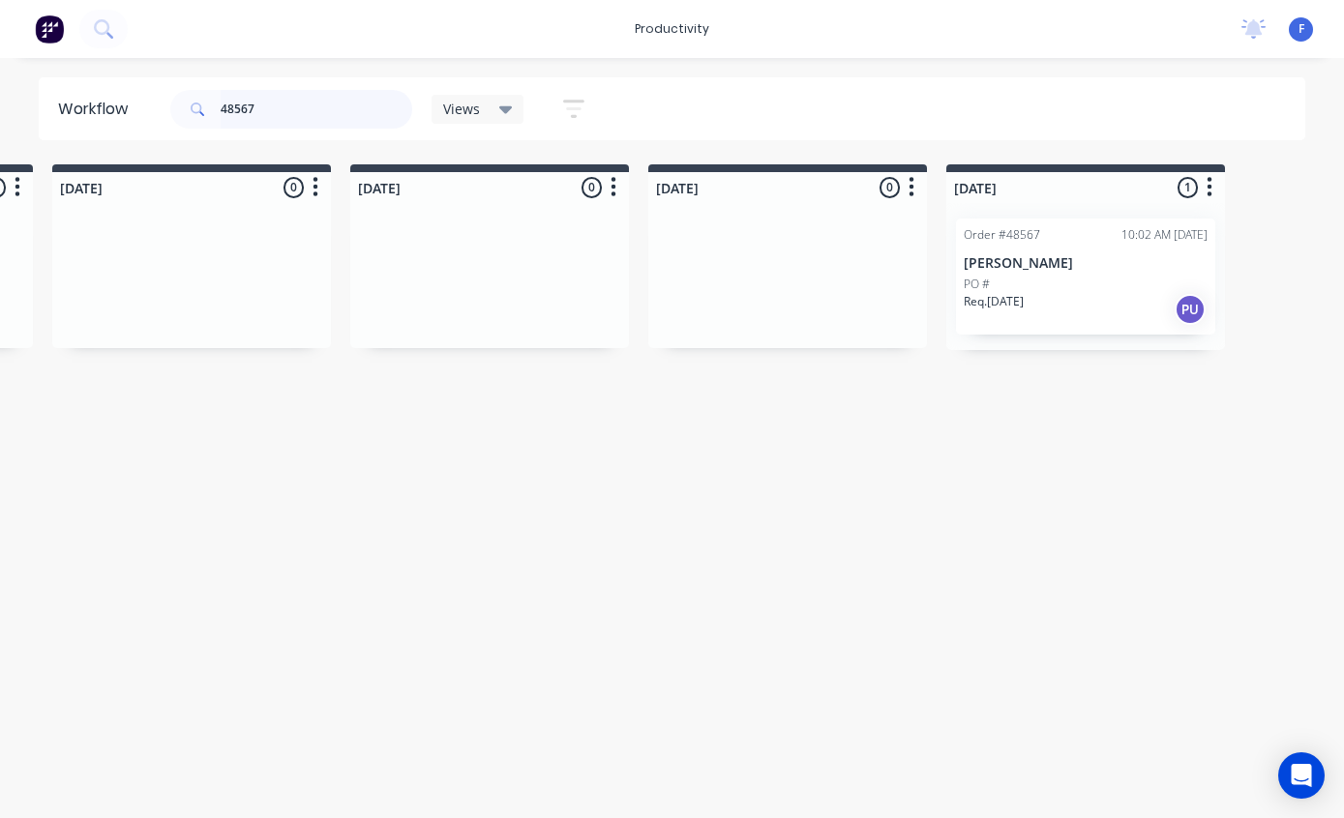
type input "48567"
click at [1060, 232] on div "Order #48567 10:02 AM [DATE] [PERSON_NAME] PO # Req. [DATE] PU" at bounding box center [1085, 277] width 259 height 116
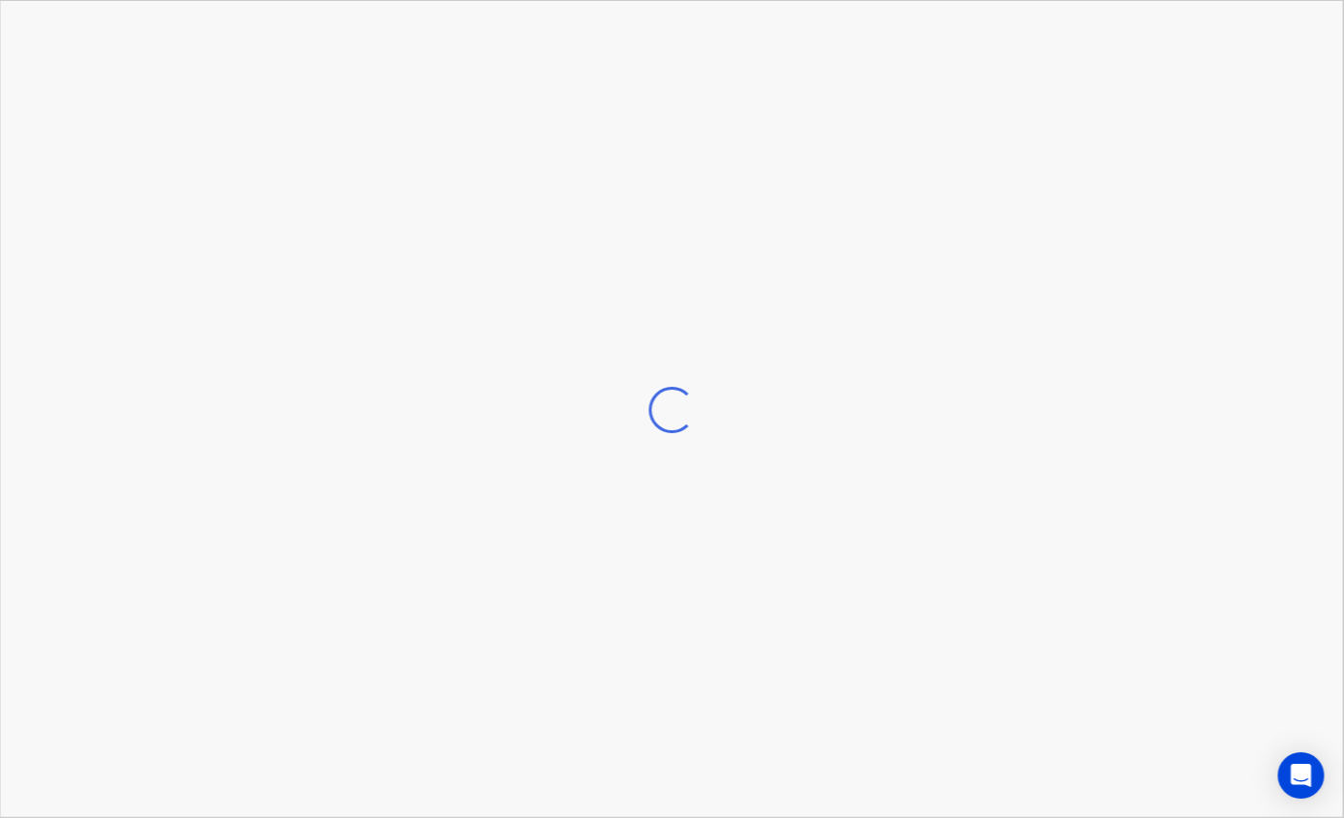
scroll to position [39, 1182]
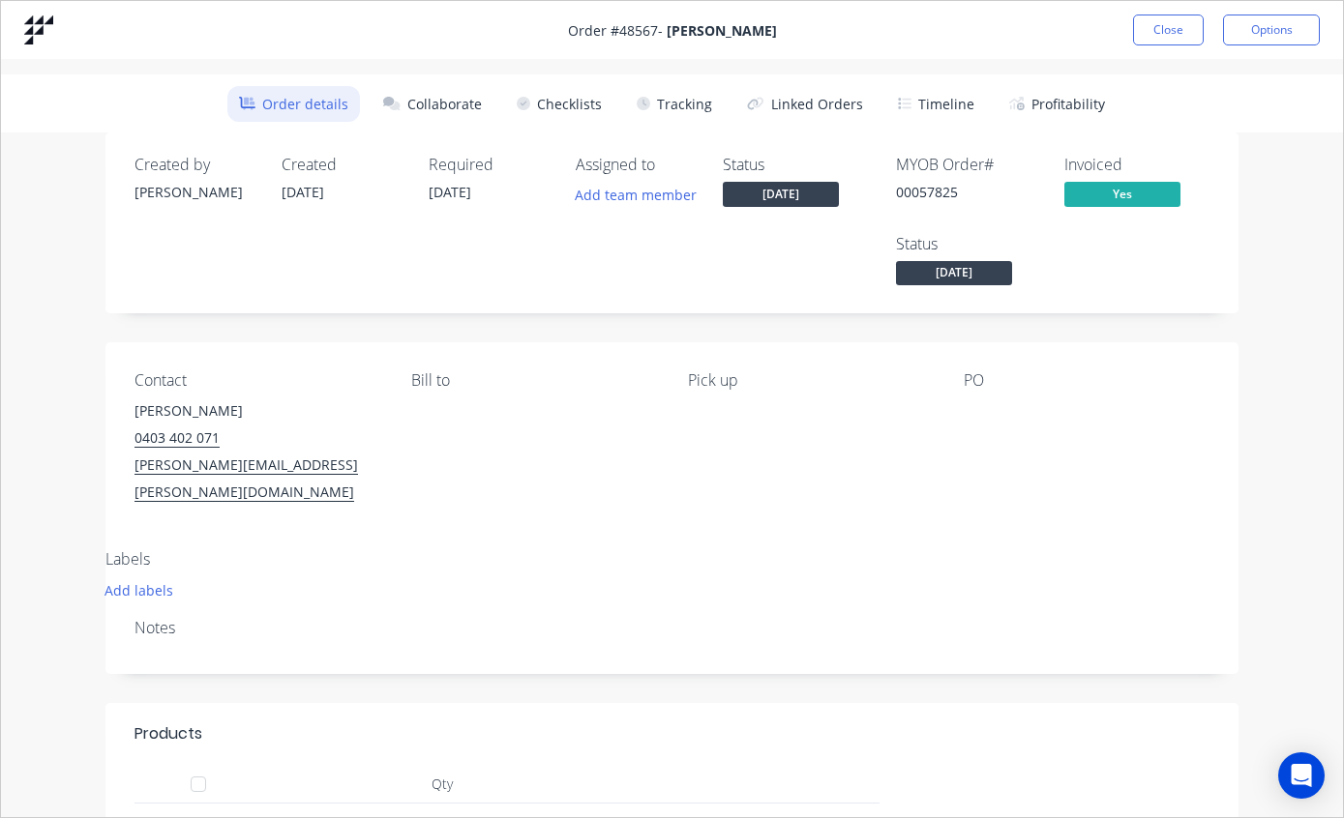
click at [671, 100] on button "Tracking" at bounding box center [674, 104] width 99 height 36
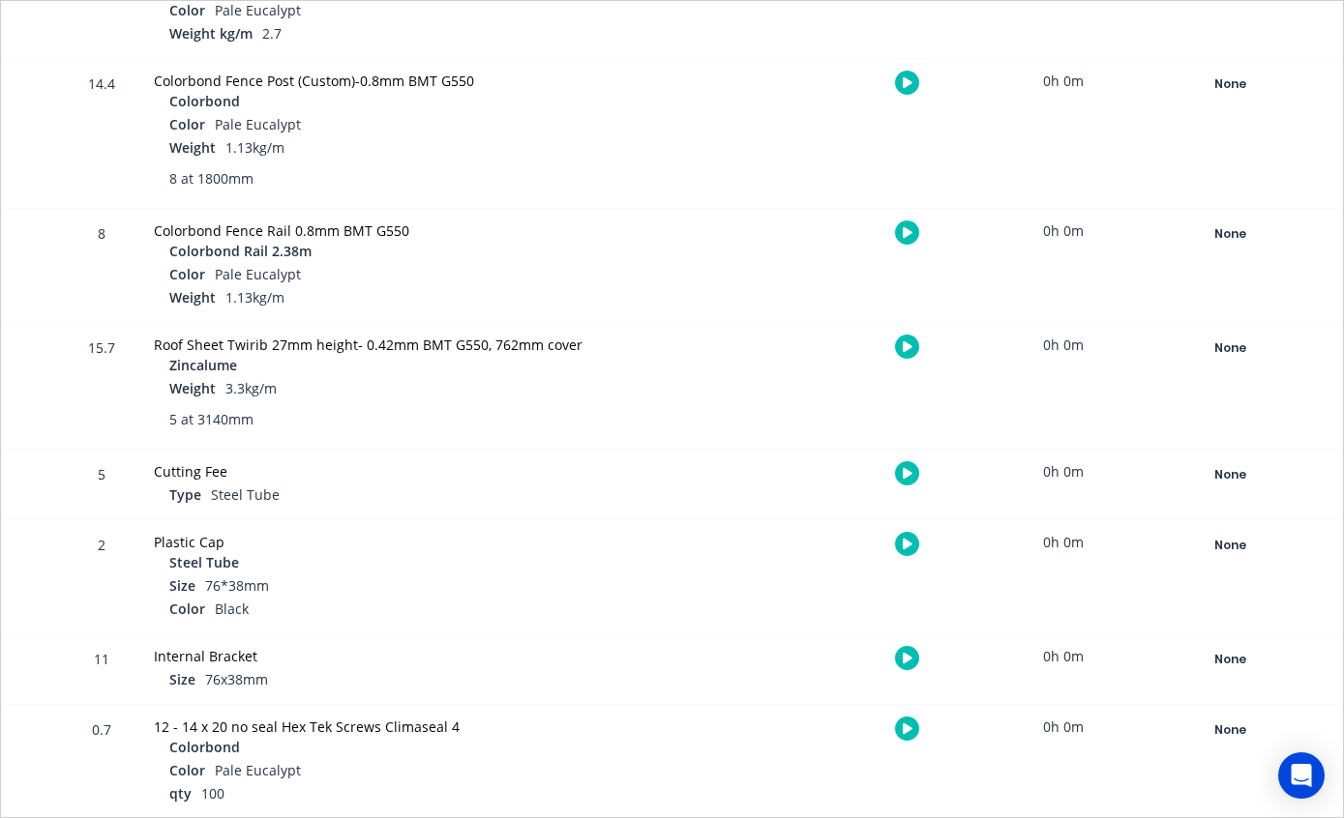
scroll to position [801, 0]
click at [1238, 344] on div "None" at bounding box center [1229, 347] width 139 height 25
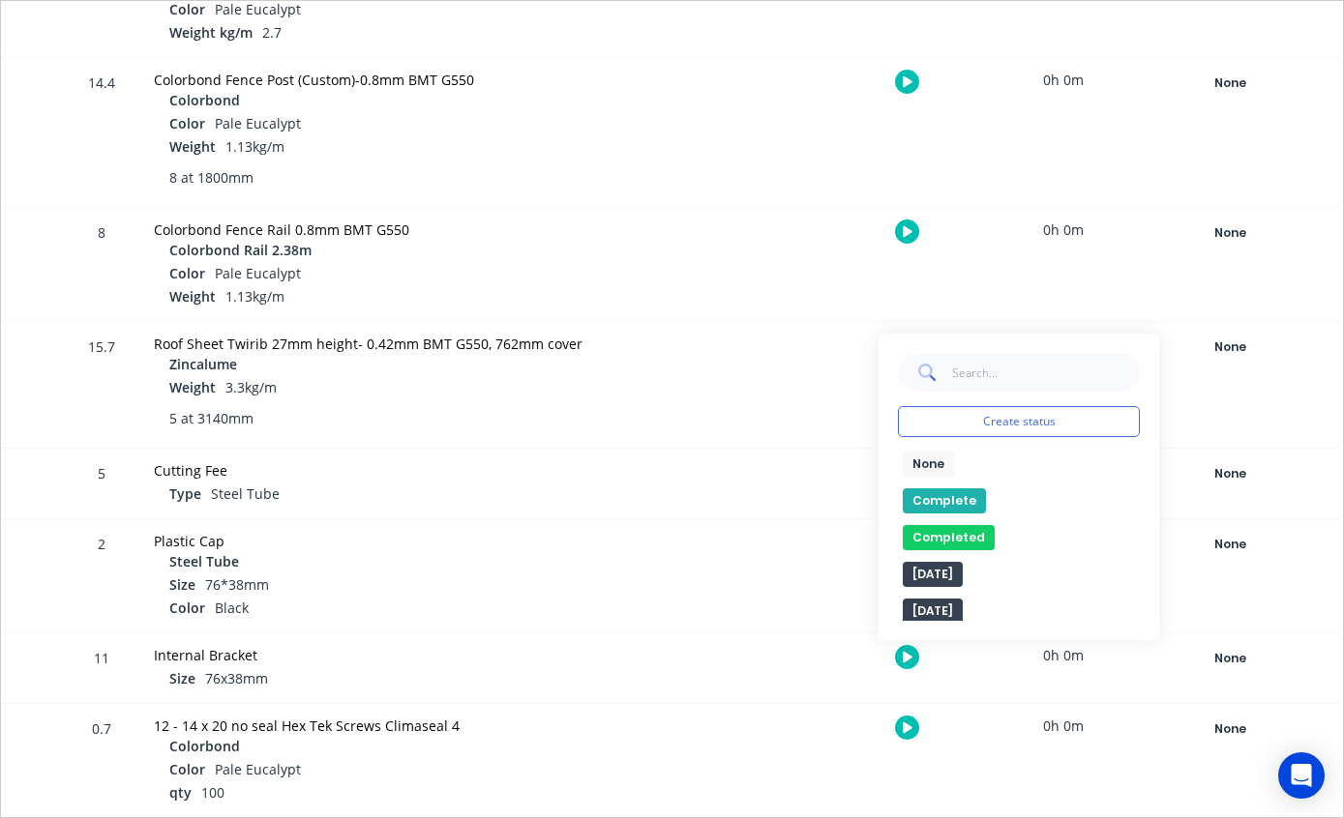
click at [950, 492] on button "Complete" at bounding box center [943, 500] width 83 height 25
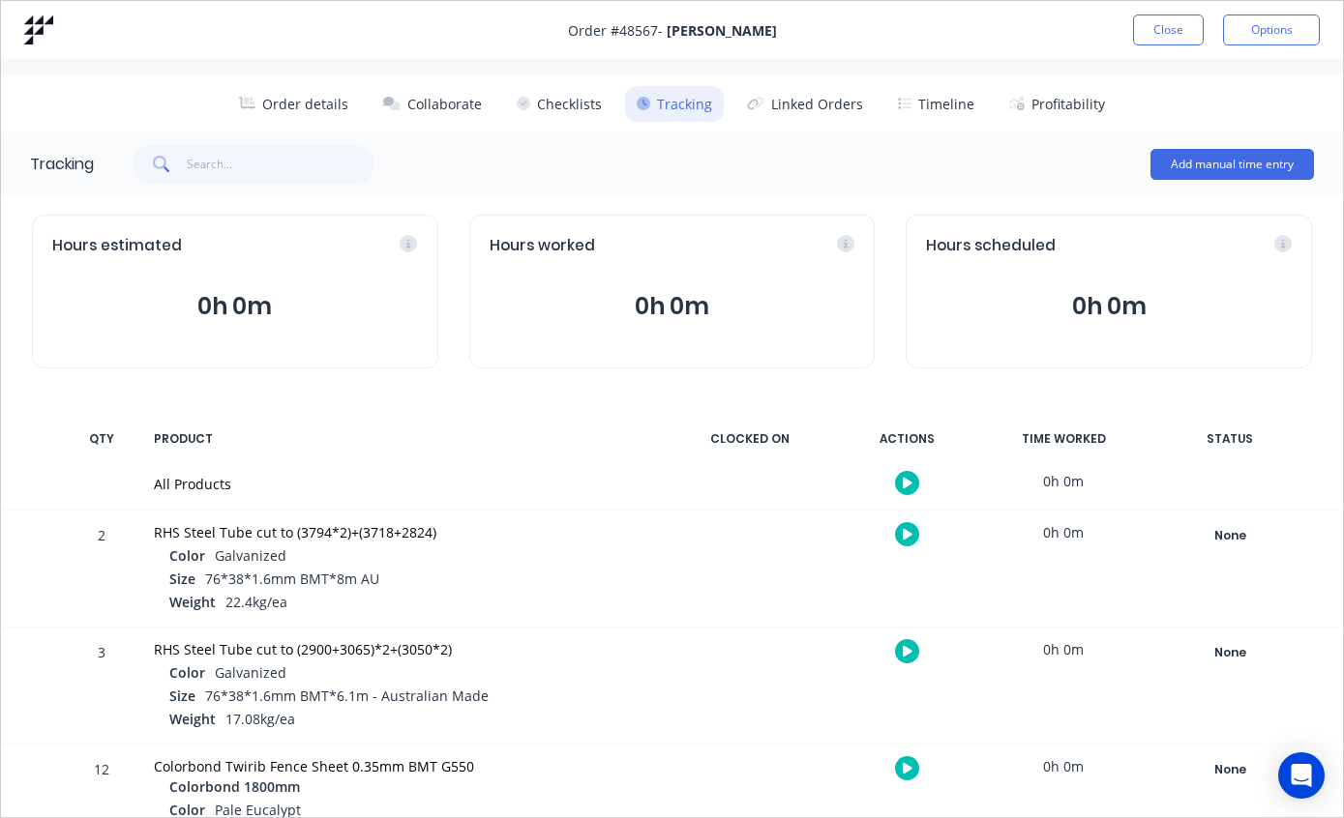
scroll to position [0, 0]
click at [1169, 17] on button "Close" at bounding box center [1168, 30] width 71 height 31
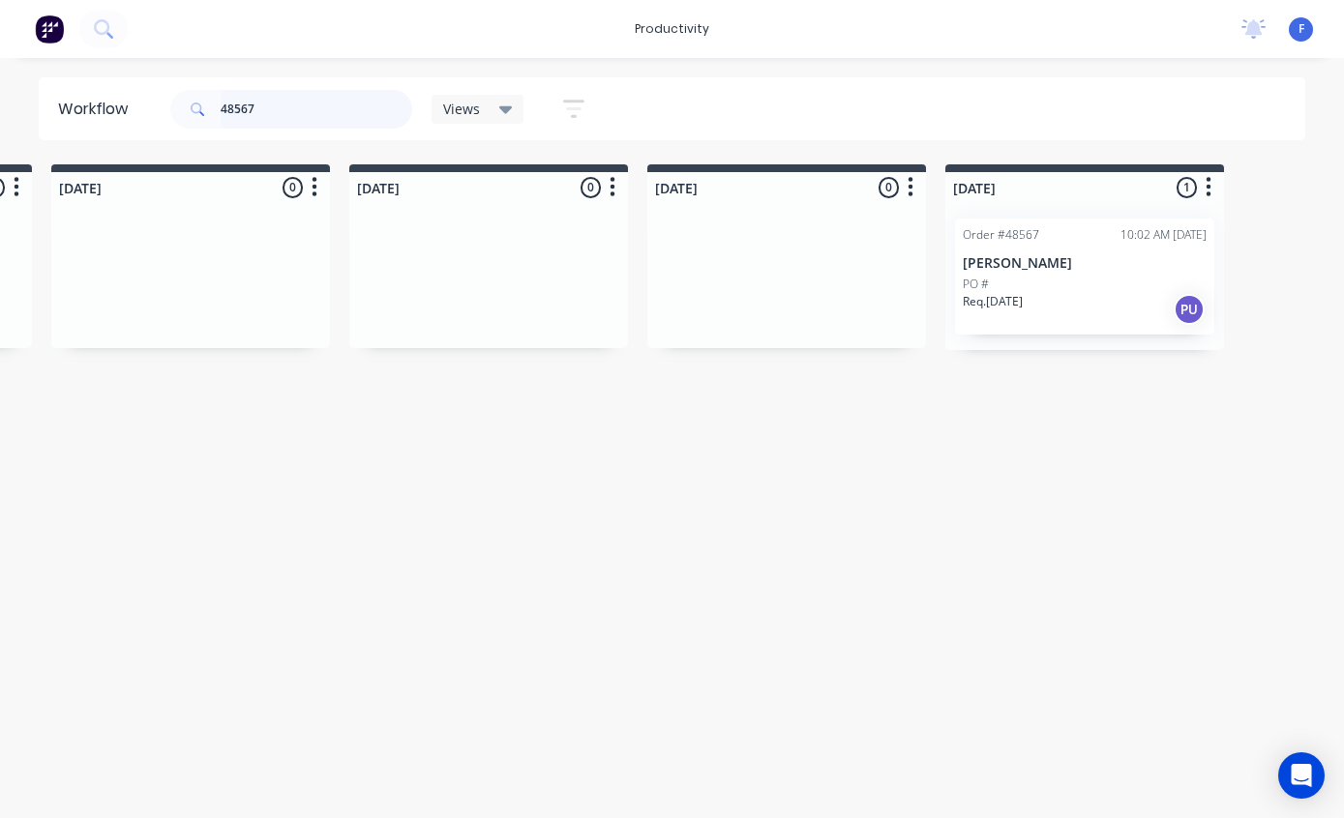
scroll to position [39, 1181]
